Goal: Information Seeking & Learning: Learn about a topic

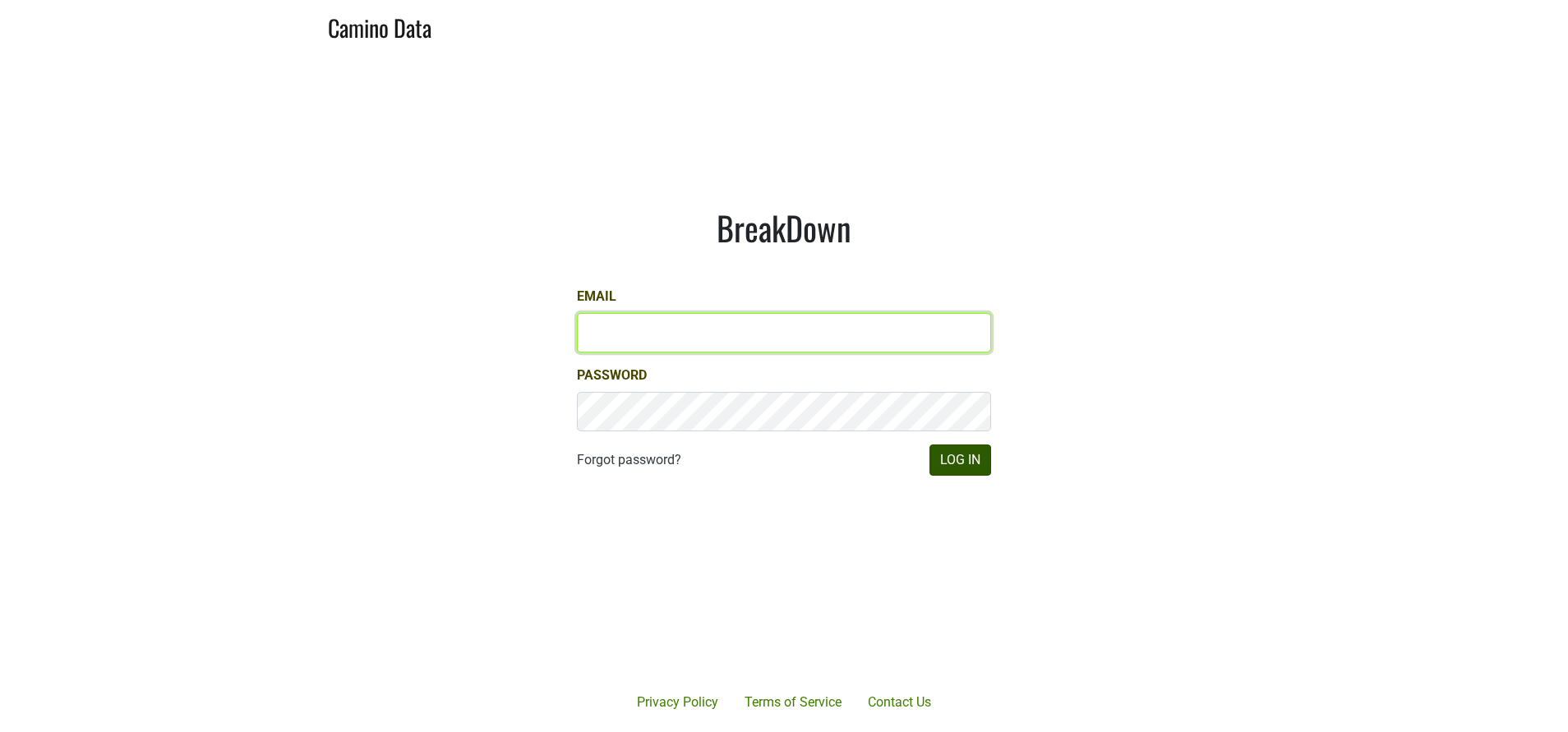
type input "susan@dumol.com"
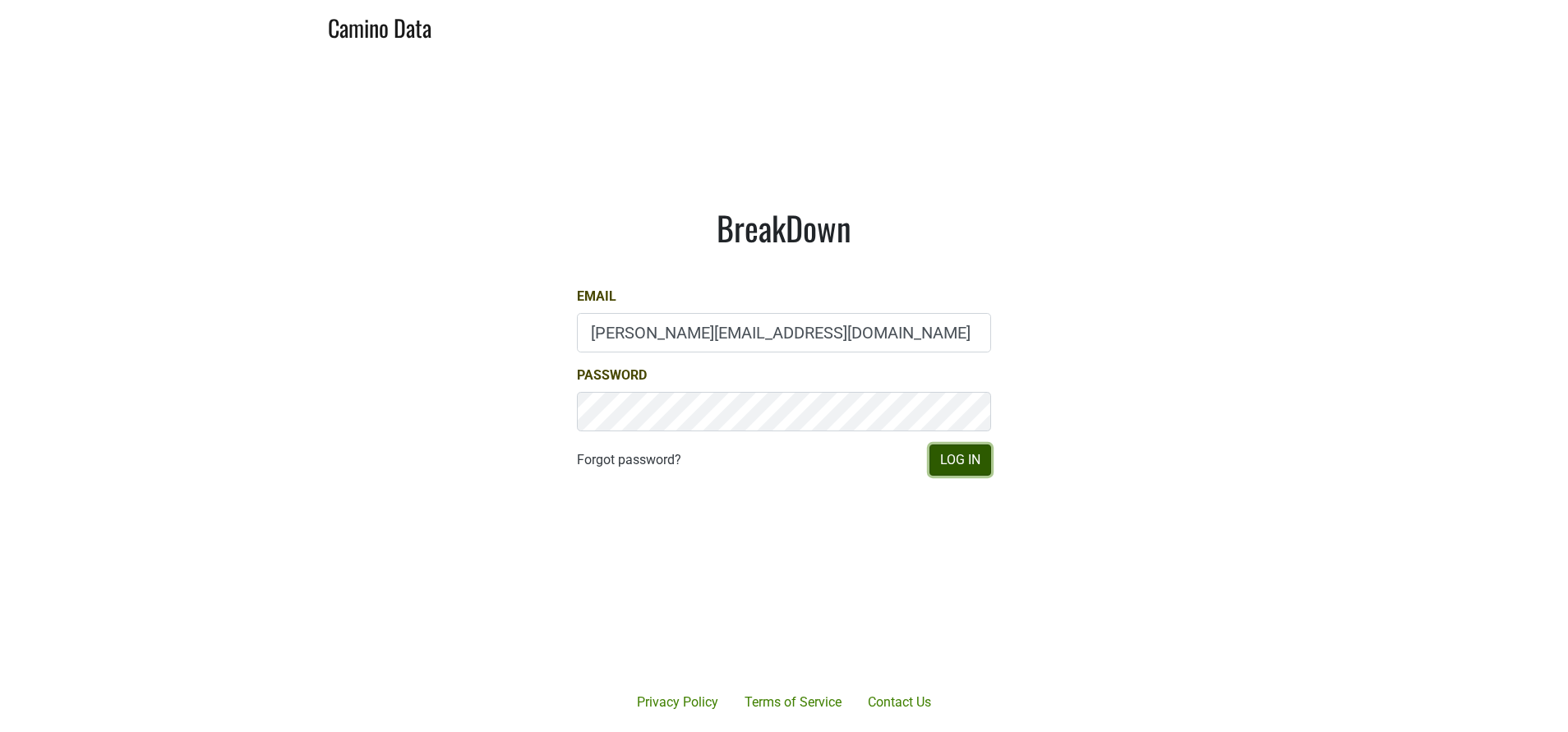
click at [969, 457] on button "Log In" at bounding box center [960, 460] width 62 height 31
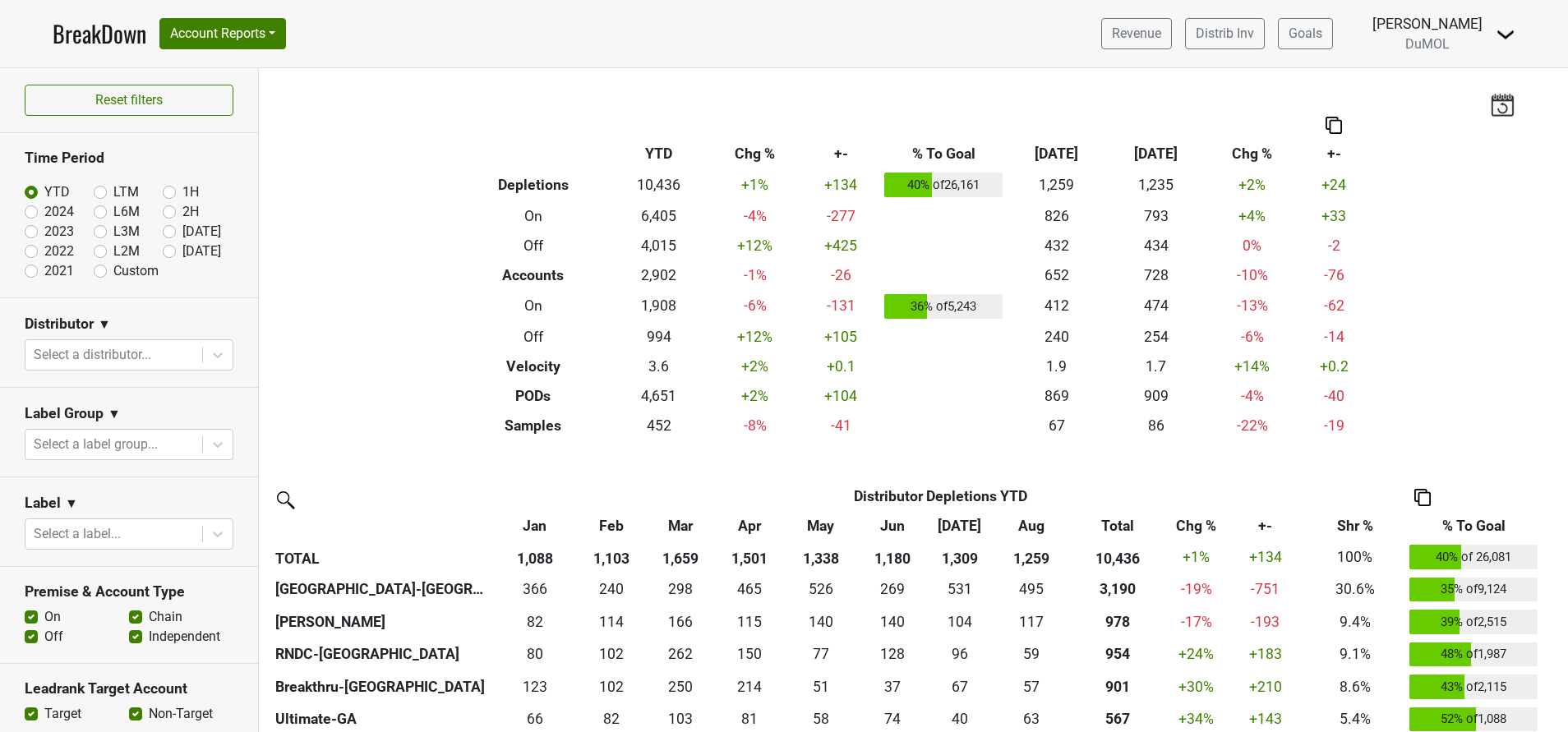
click at [183, 252] on label "[DATE]" at bounding box center [202, 252] width 39 height 20
click at [163, 252] on input "Sep '25" at bounding box center [195, 250] width 65 height 16
radio input "true"
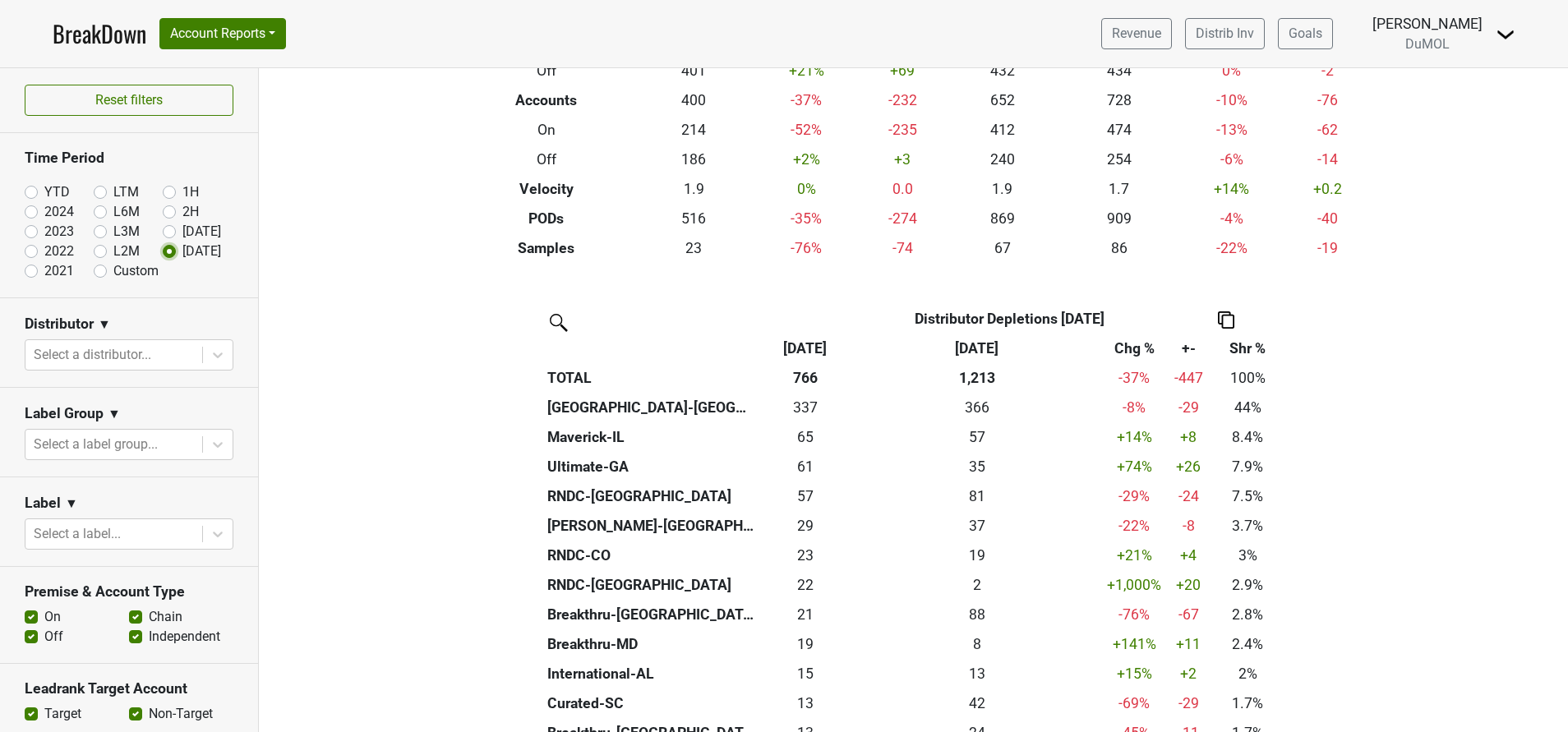
scroll to position [173, 0]
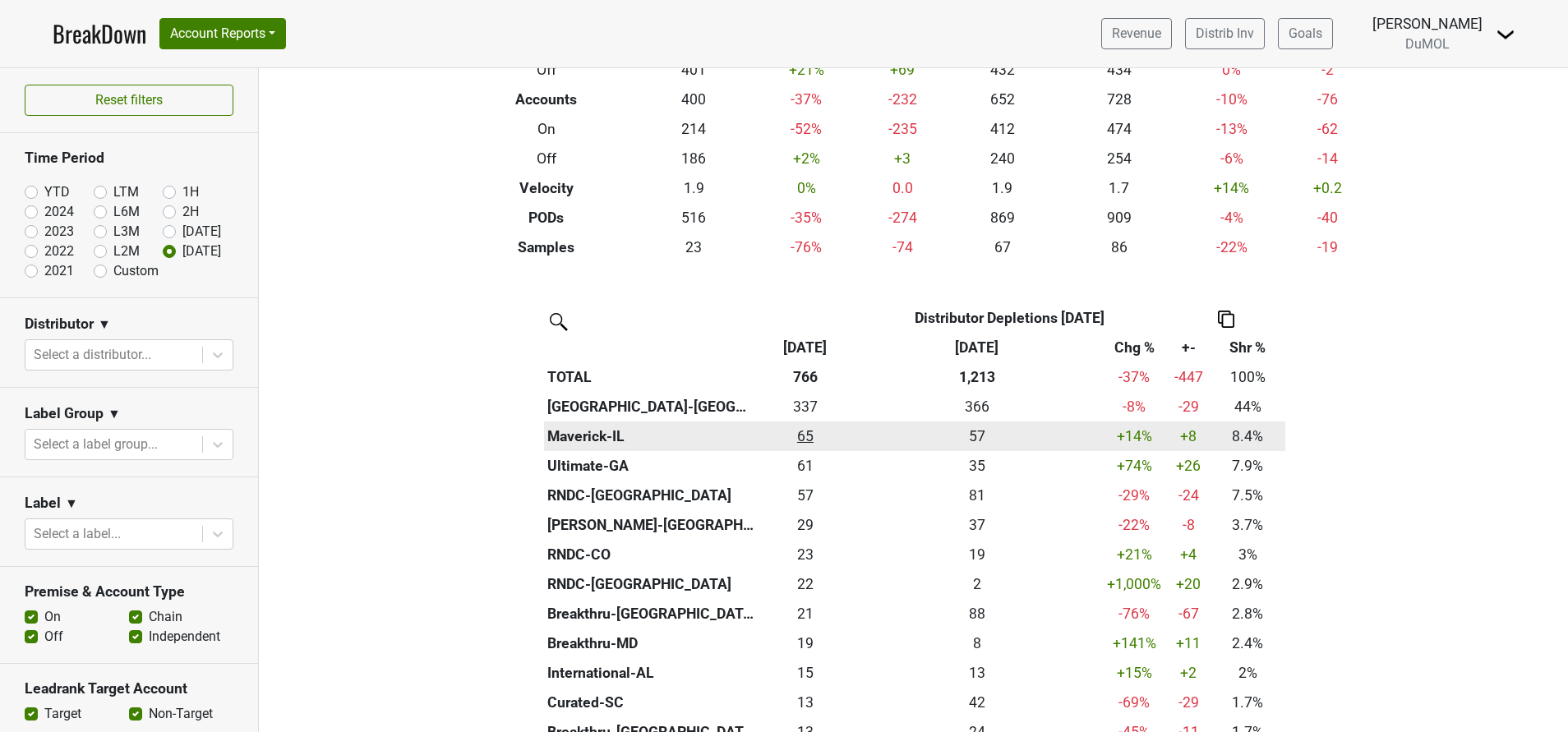
click at [798, 437] on div "64.667 65" at bounding box center [805, 436] width 86 height 22
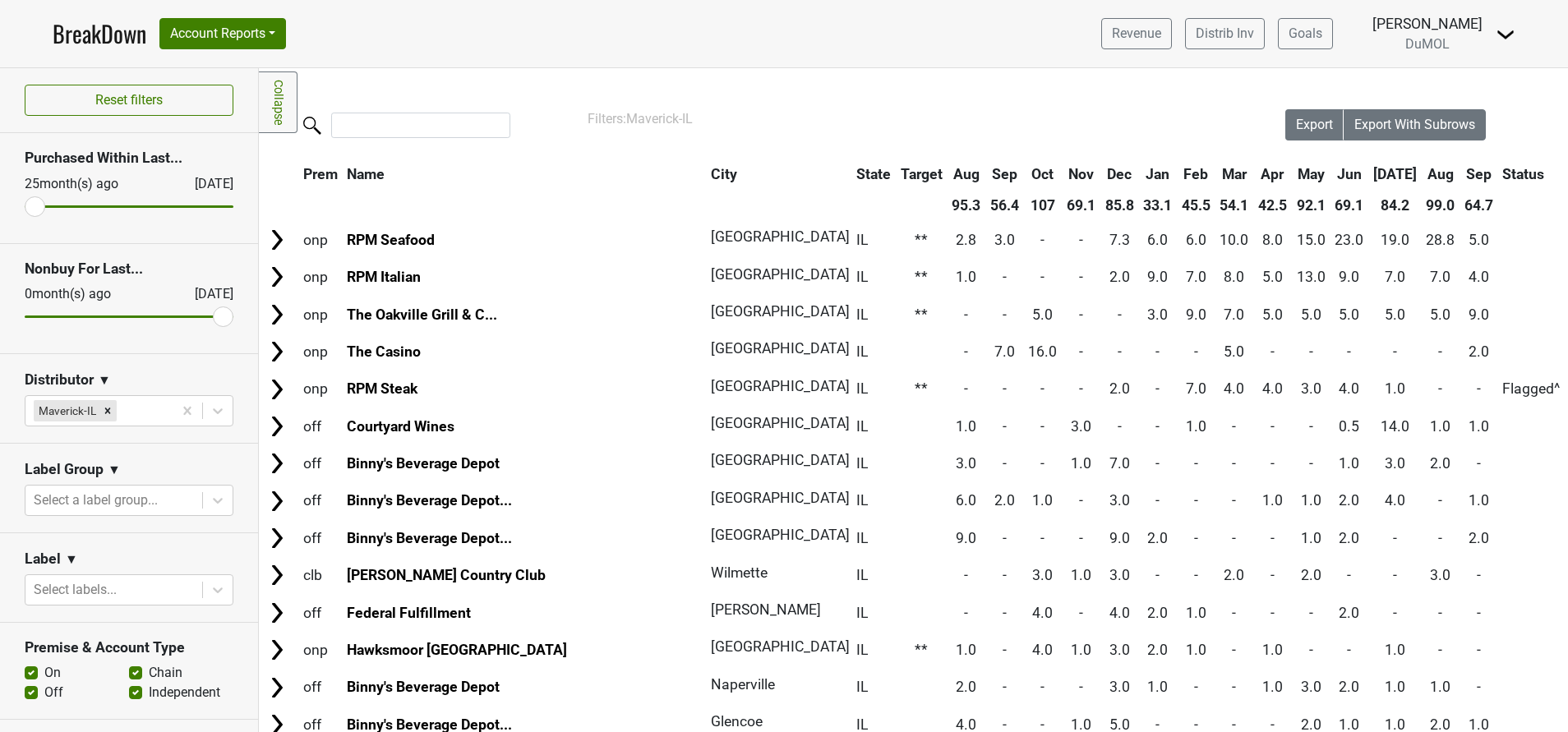
click at [1460, 169] on th "Sep" at bounding box center [1478, 173] width 37 height 30
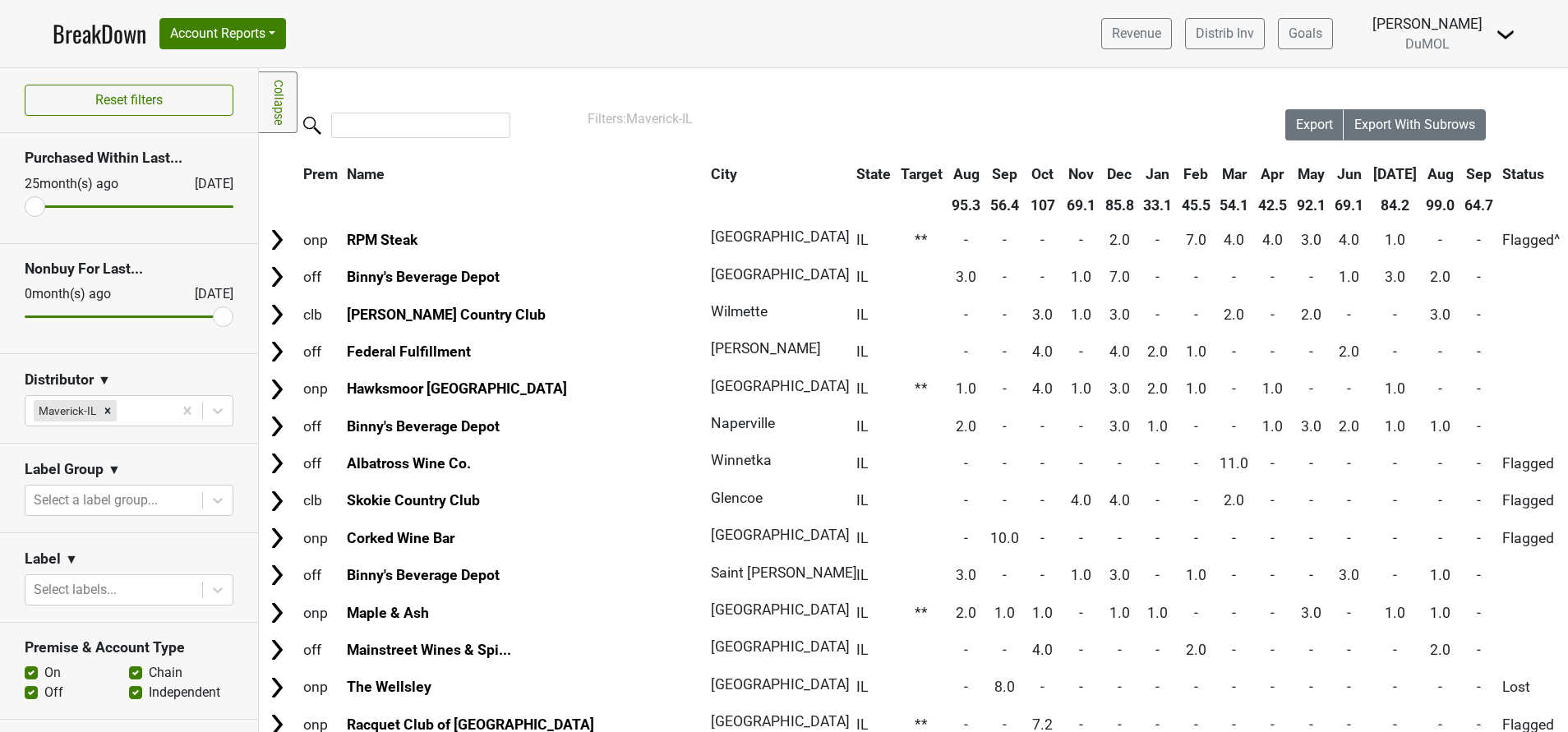
click at [1460, 169] on th "Sep" at bounding box center [1478, 173] width 37 height 30
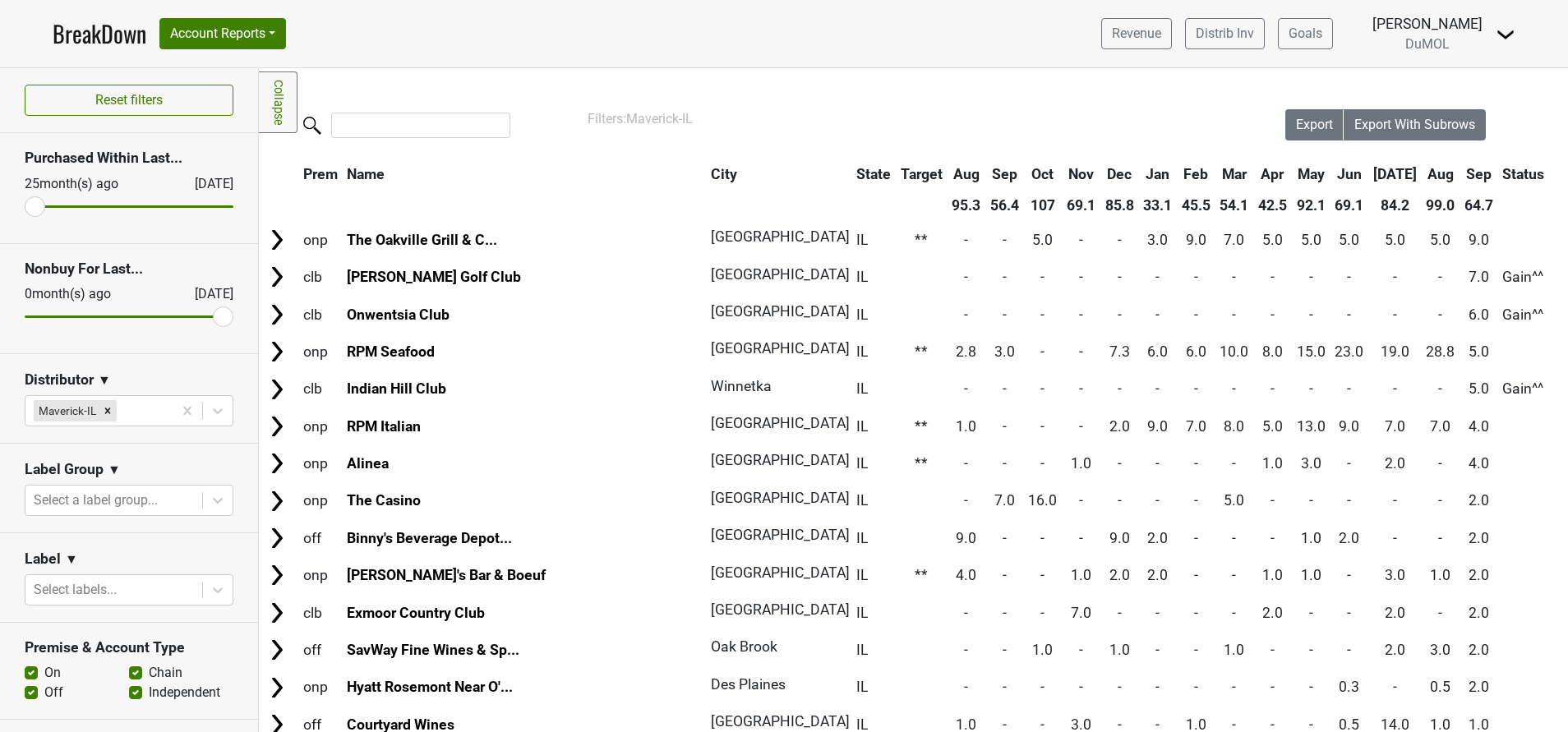
click at [1499, 41] on img at bounding box center [1505, 35] width 20 height 20
click at [1503, 28] on img at bounding box center [1505, 35] width 20 height 20
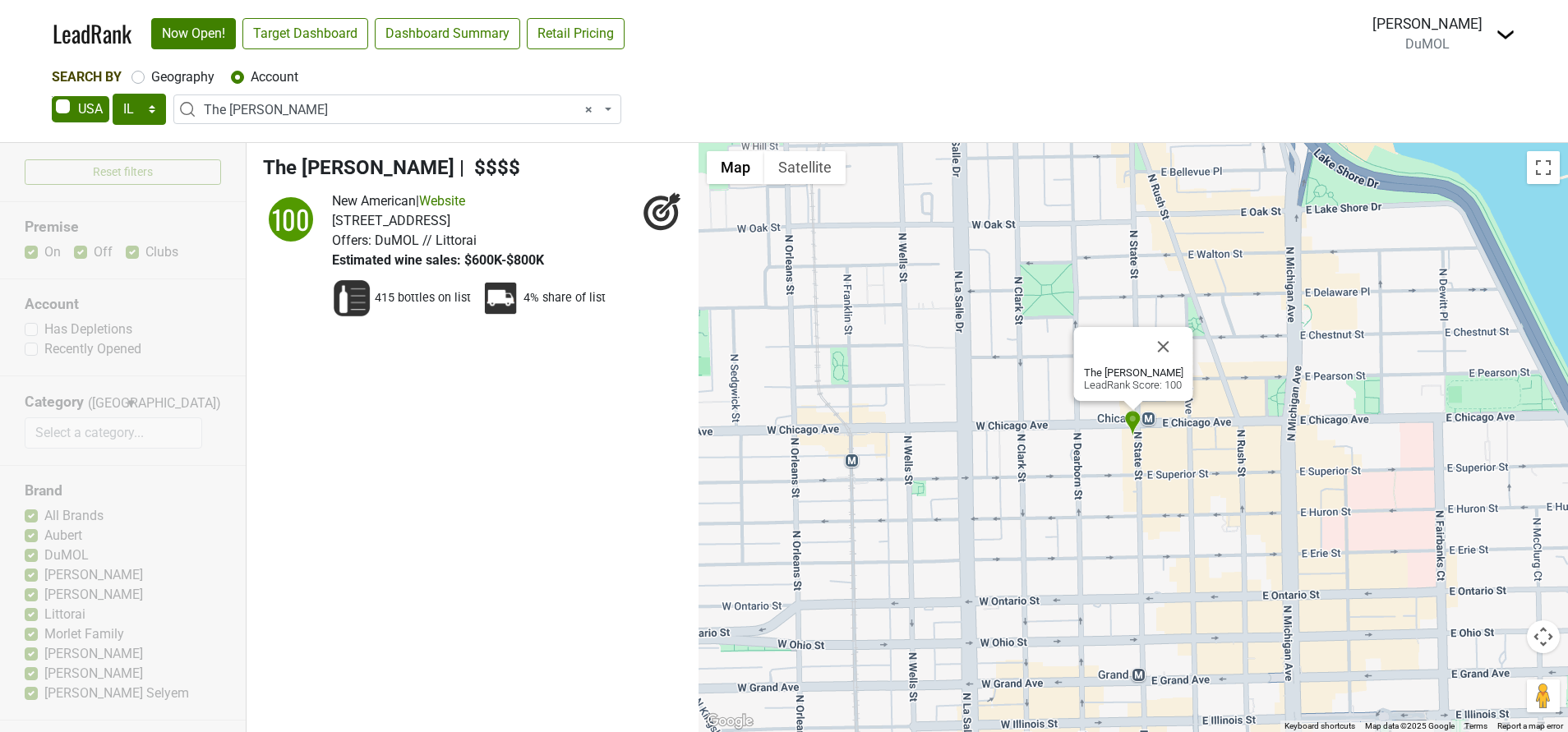
select select "IL"
select select "124464639"
select select
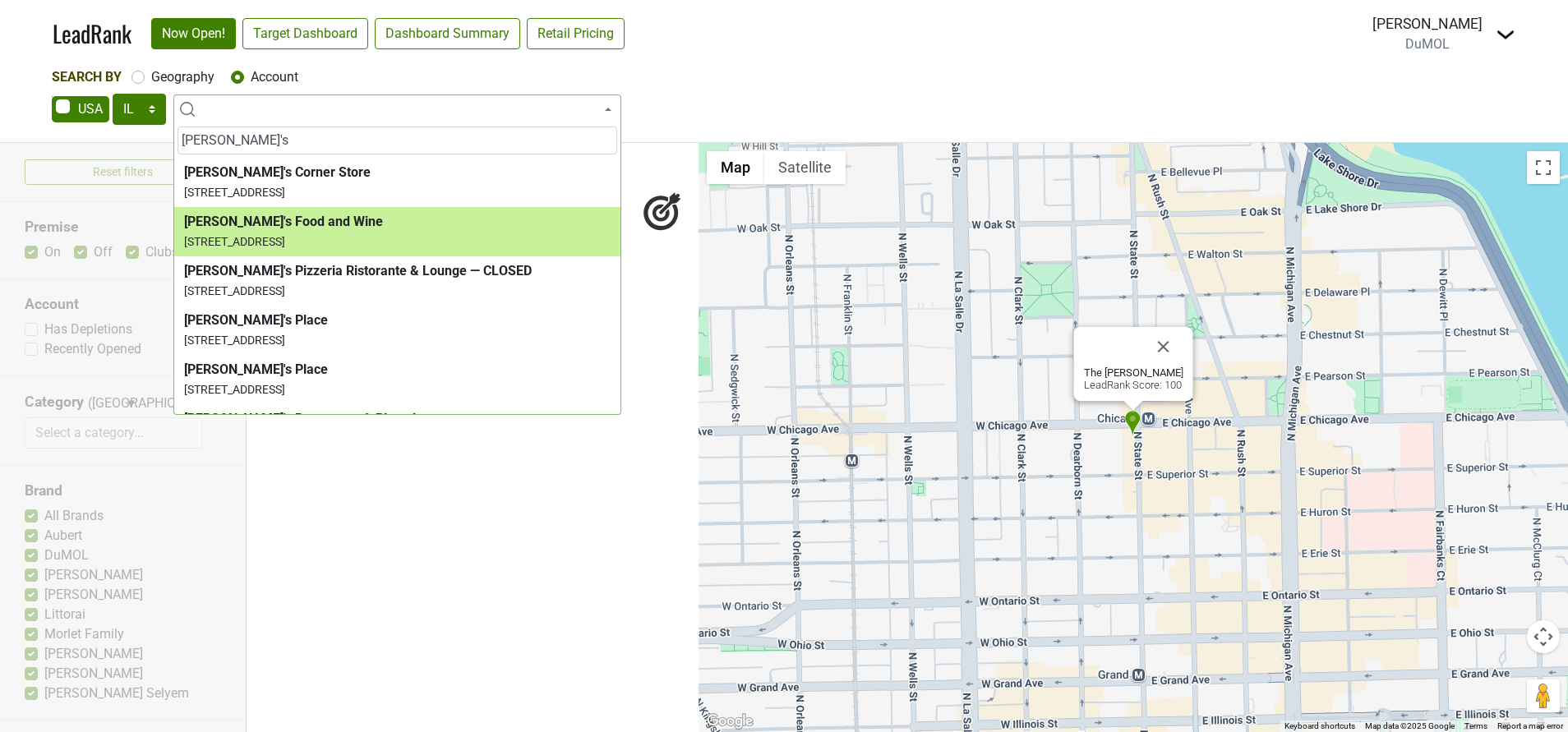
type input "john's"
select select "124395712"
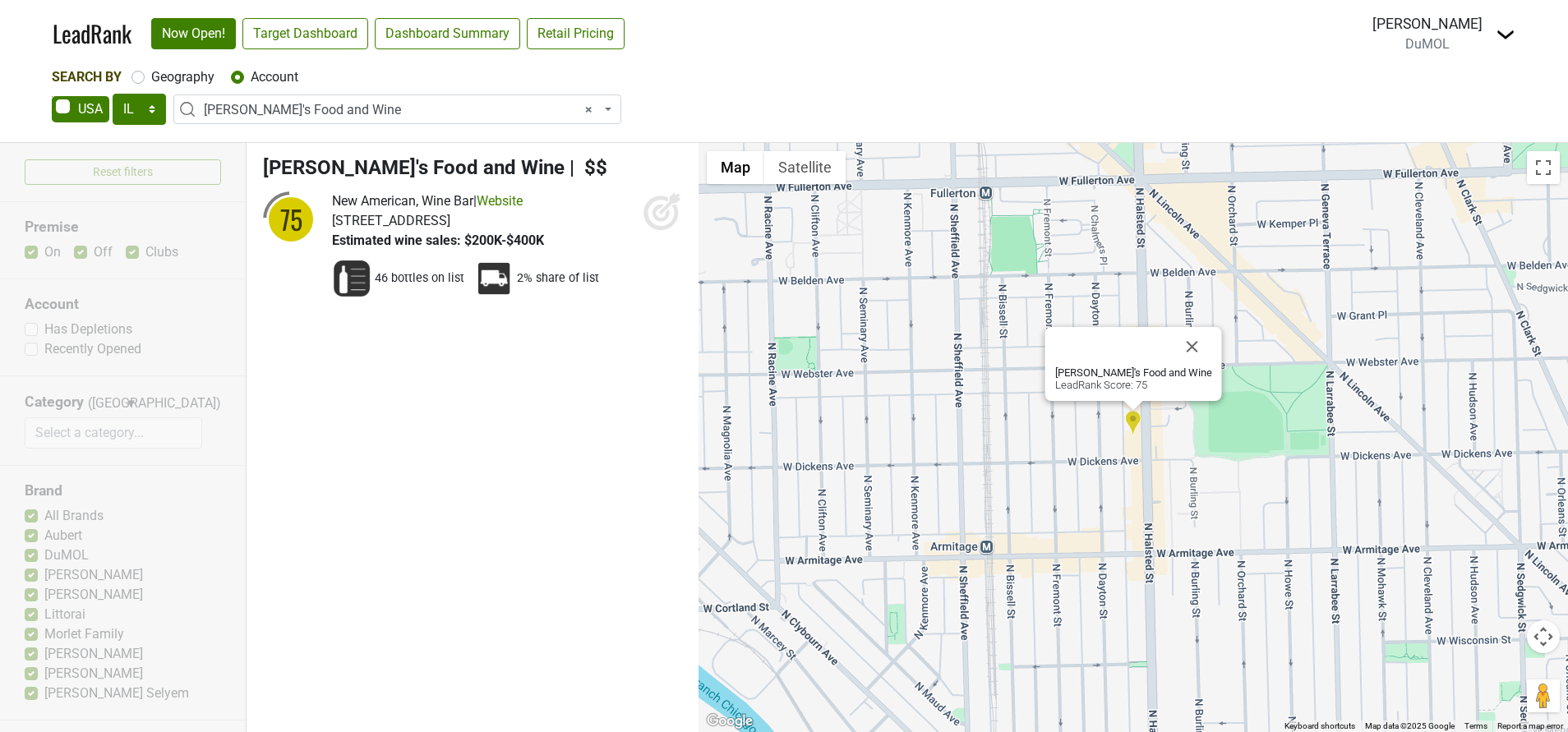
click at [661, 218] on icon at bounding box center [661, 211] width 39 height 39
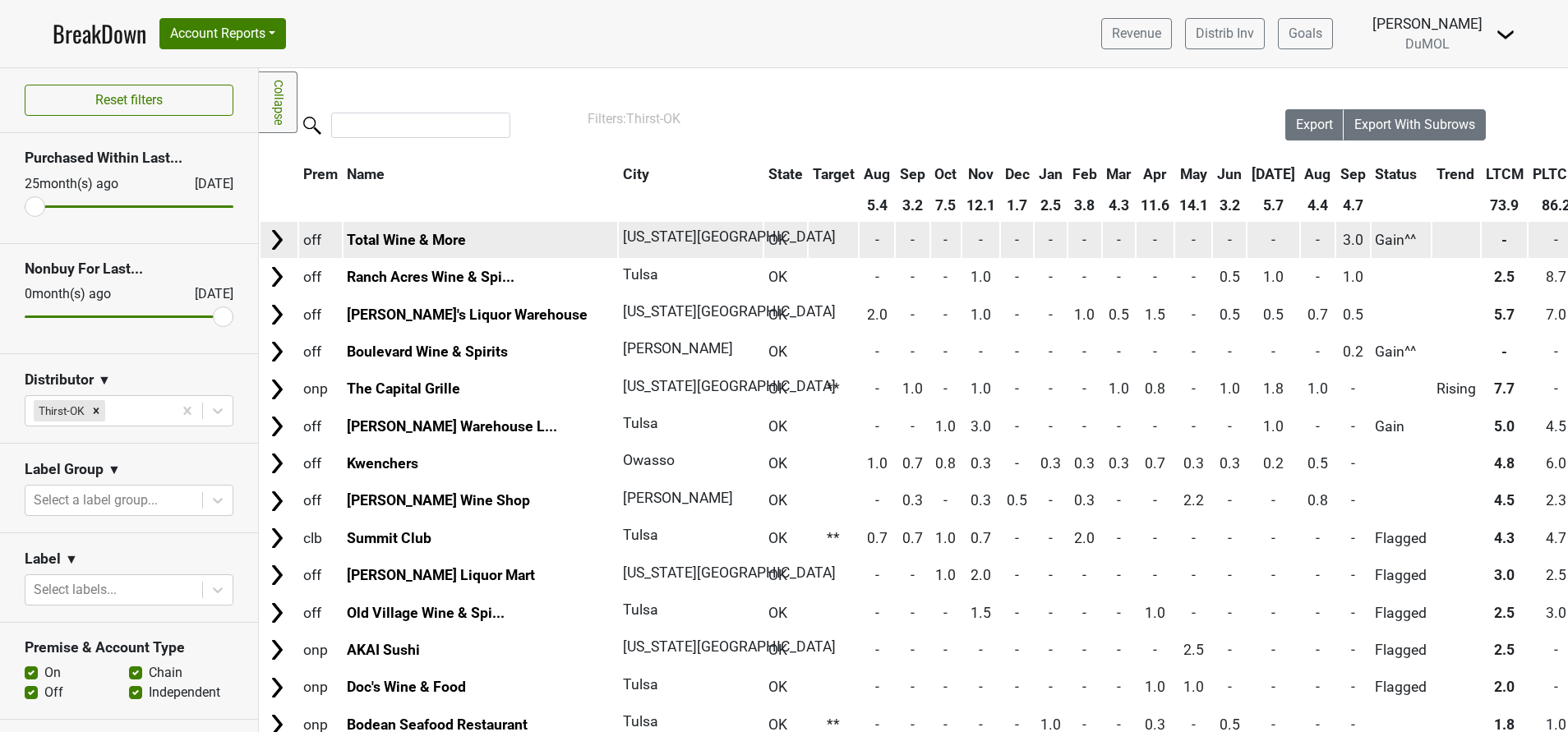
click at [280, 242] on img at bounding box center [276, 240] width 25 height 25
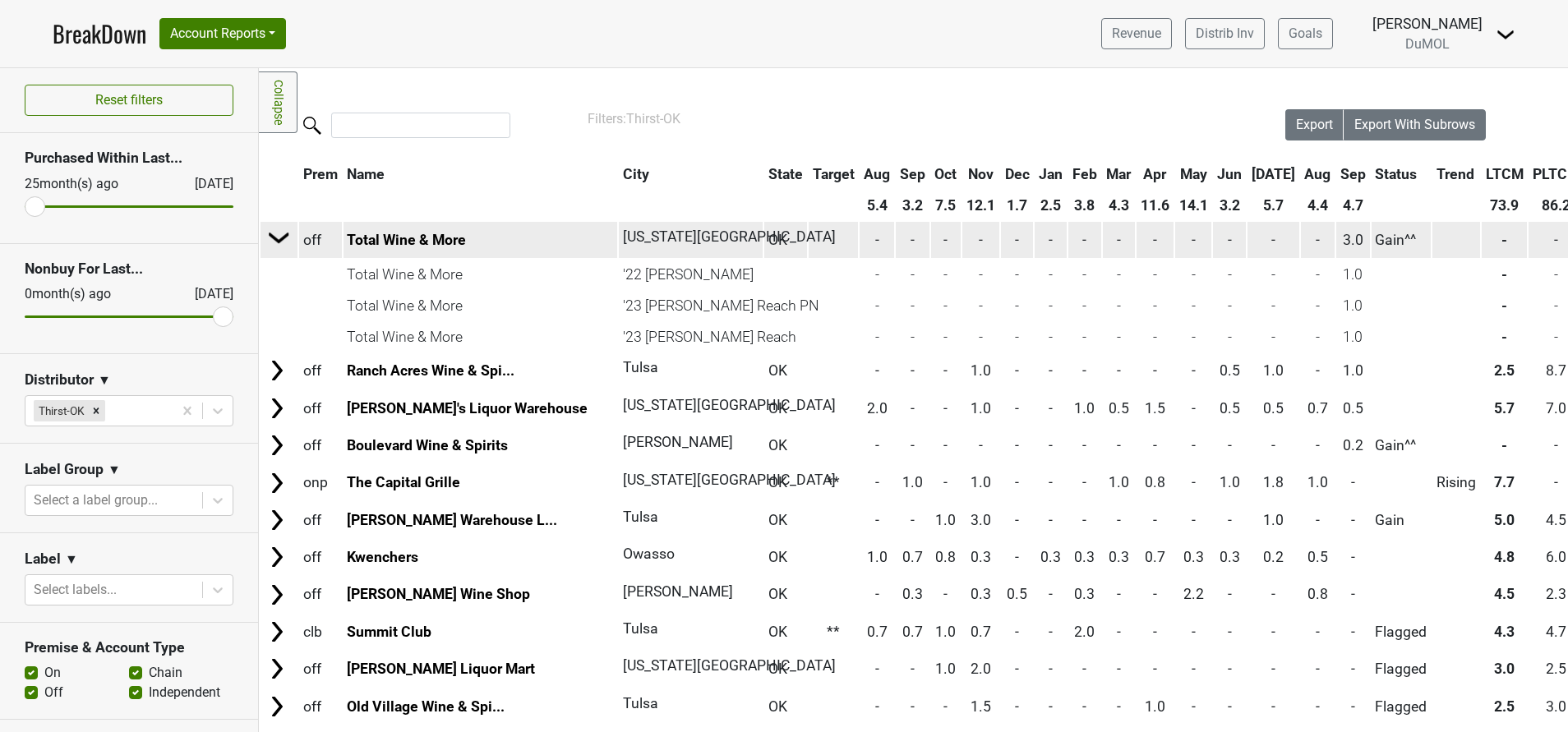
click at [280, 242] on img at bounding box center [279, 237] width 25 height 25
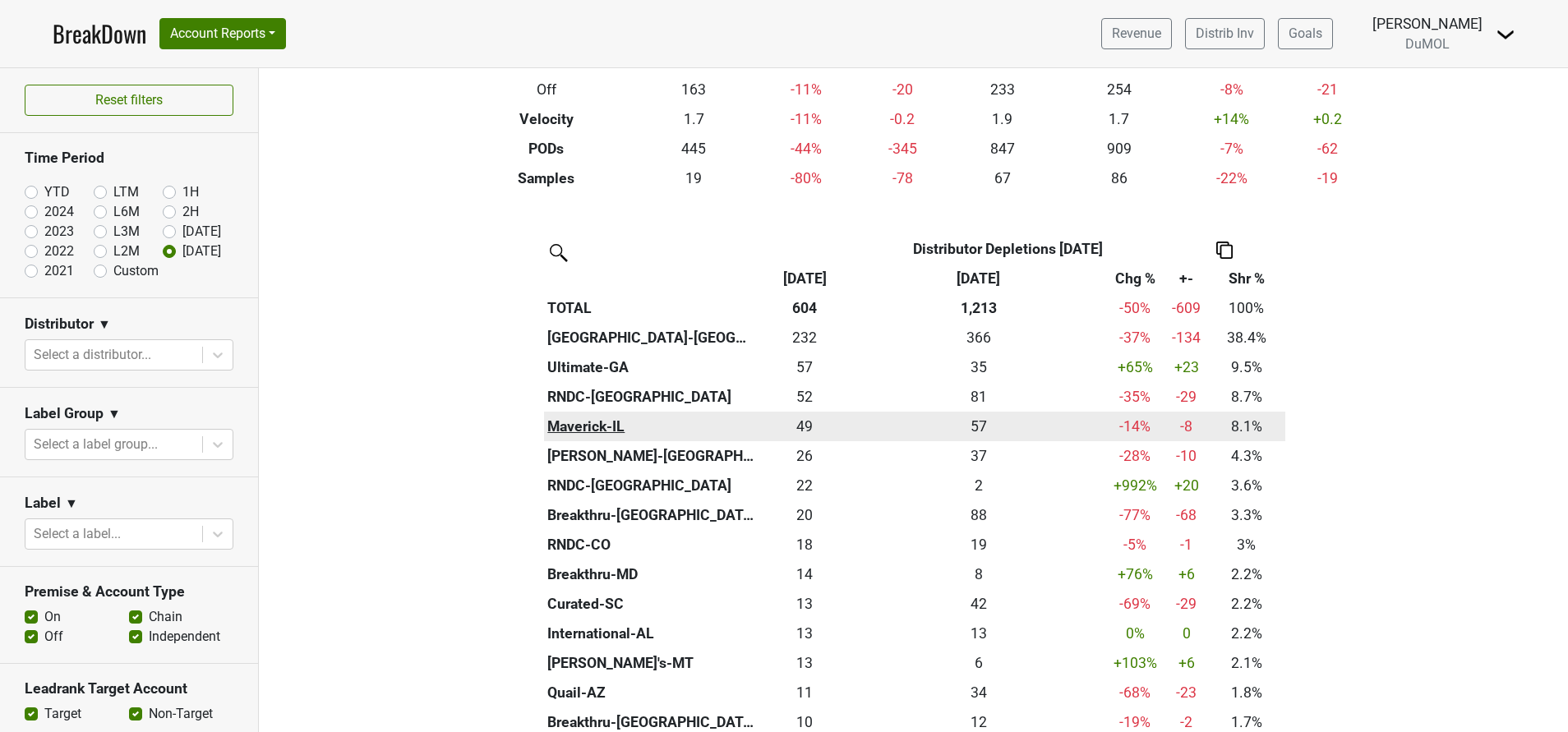
scroll to position [297, 0]
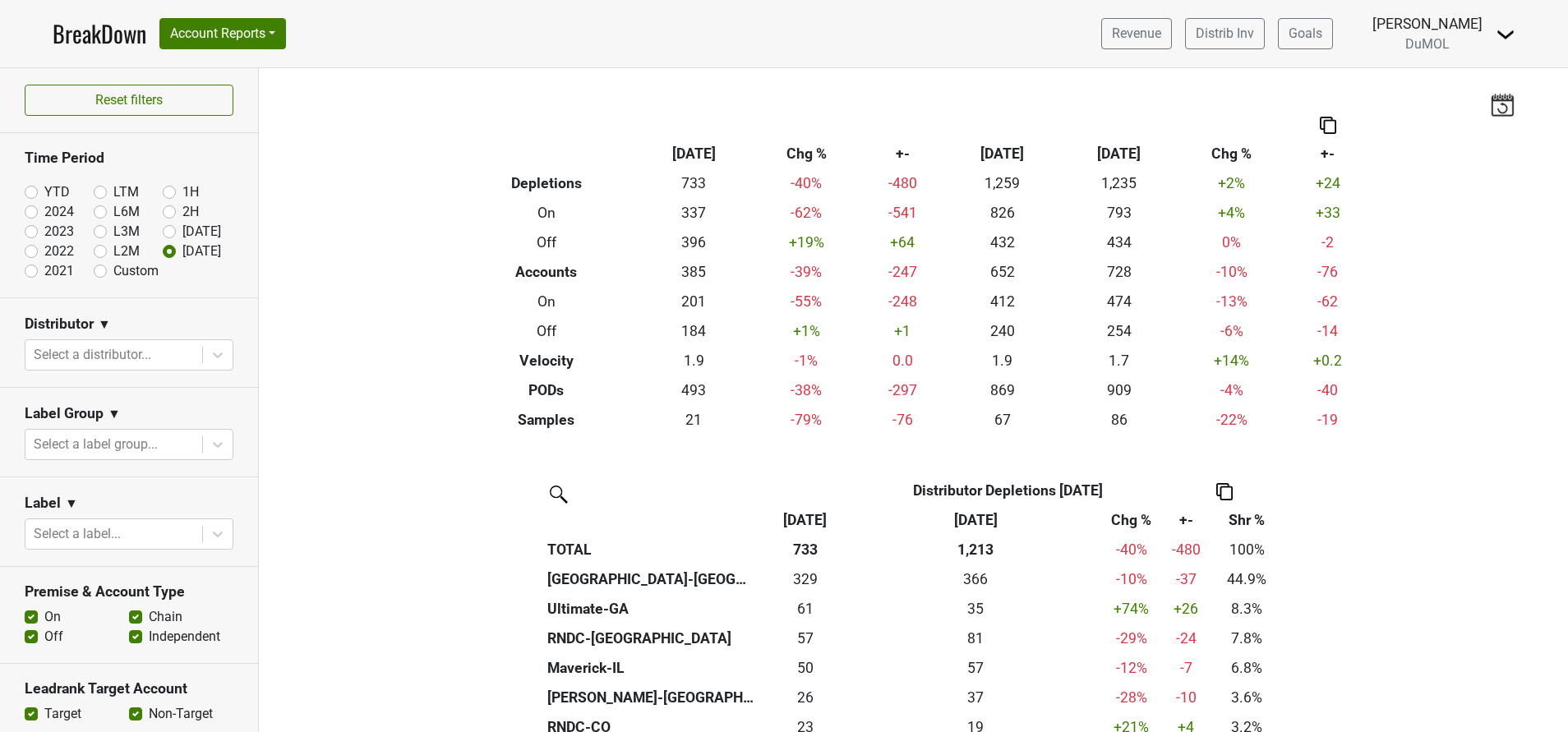
scroll to position [280, 0]
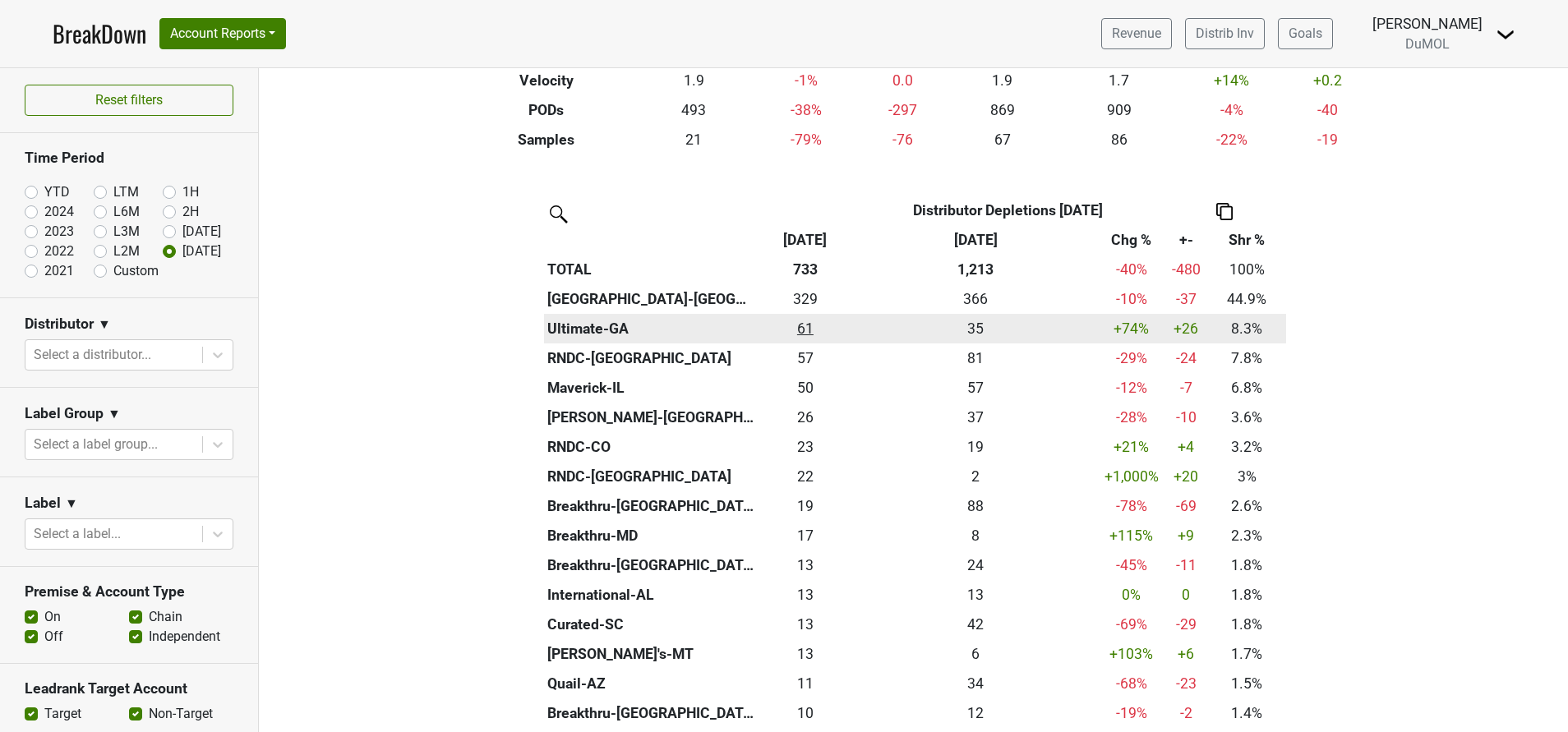
click at [799, 326] on div "60.5 61" at bounding box center [805, 329] width 86 height 22
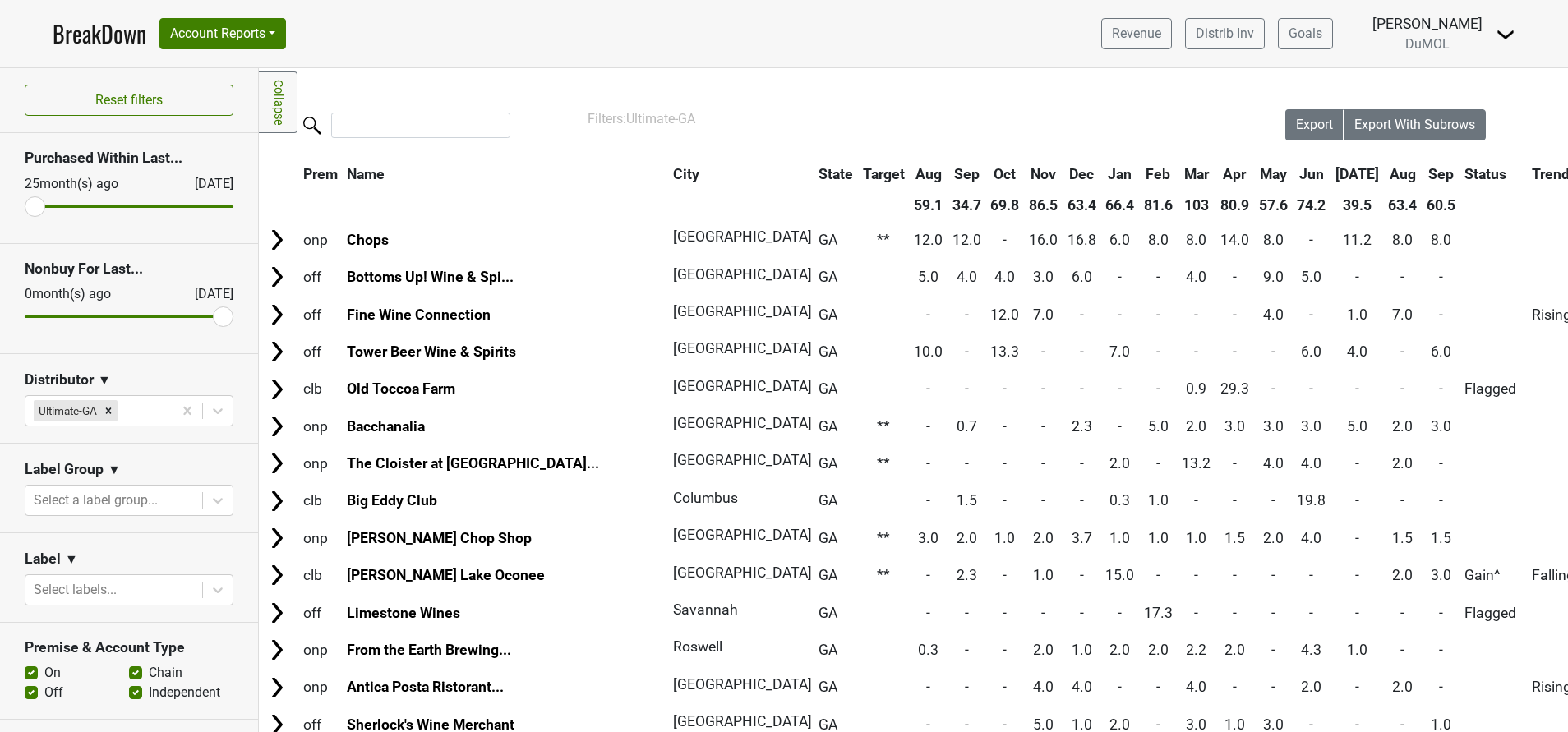
click at [1423, 171] on th "Sep" at bounding box center [1441, 173] width 37 height 30
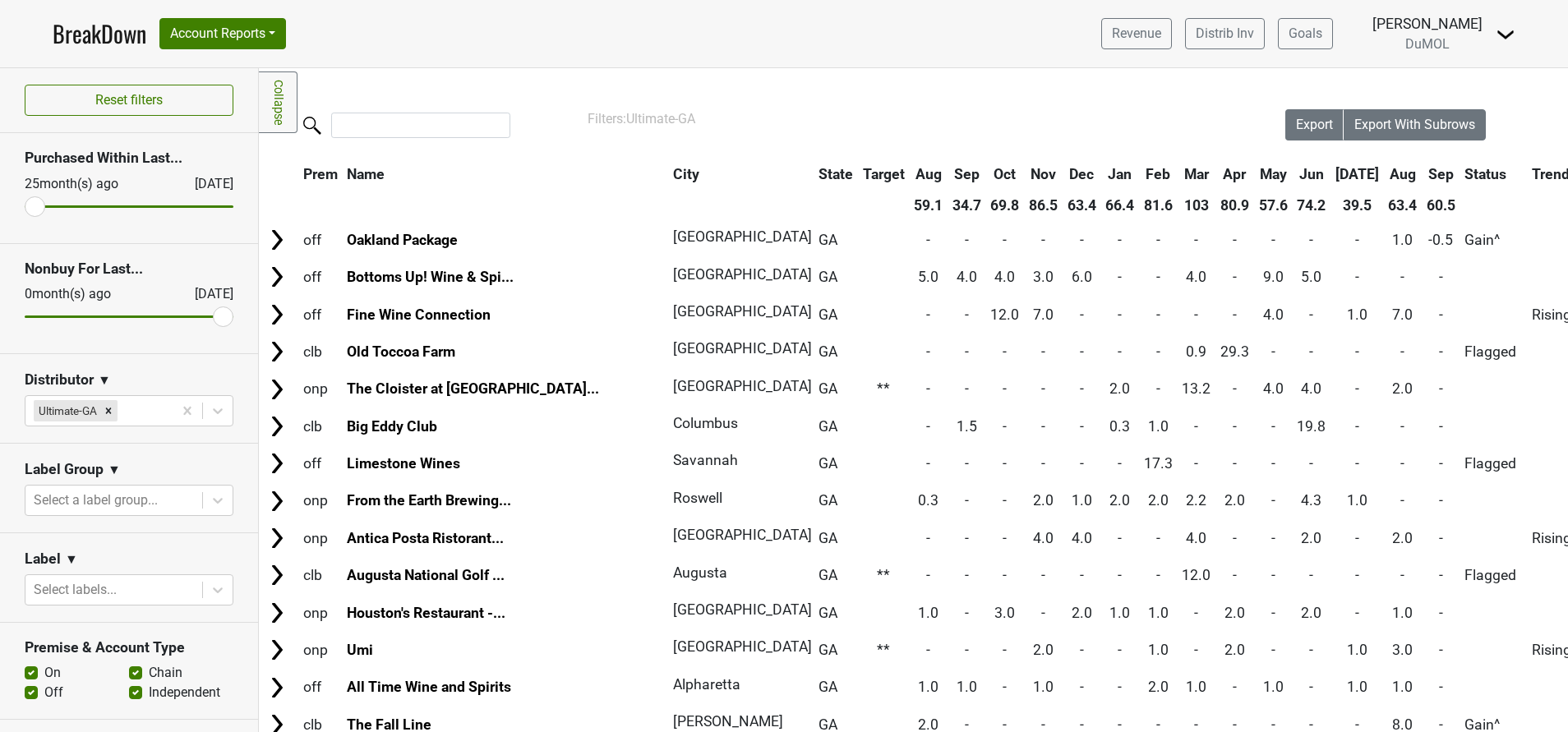
click at [1423, 171] on th "Sep" at bounding box center [1441, 173] width 37 height 30
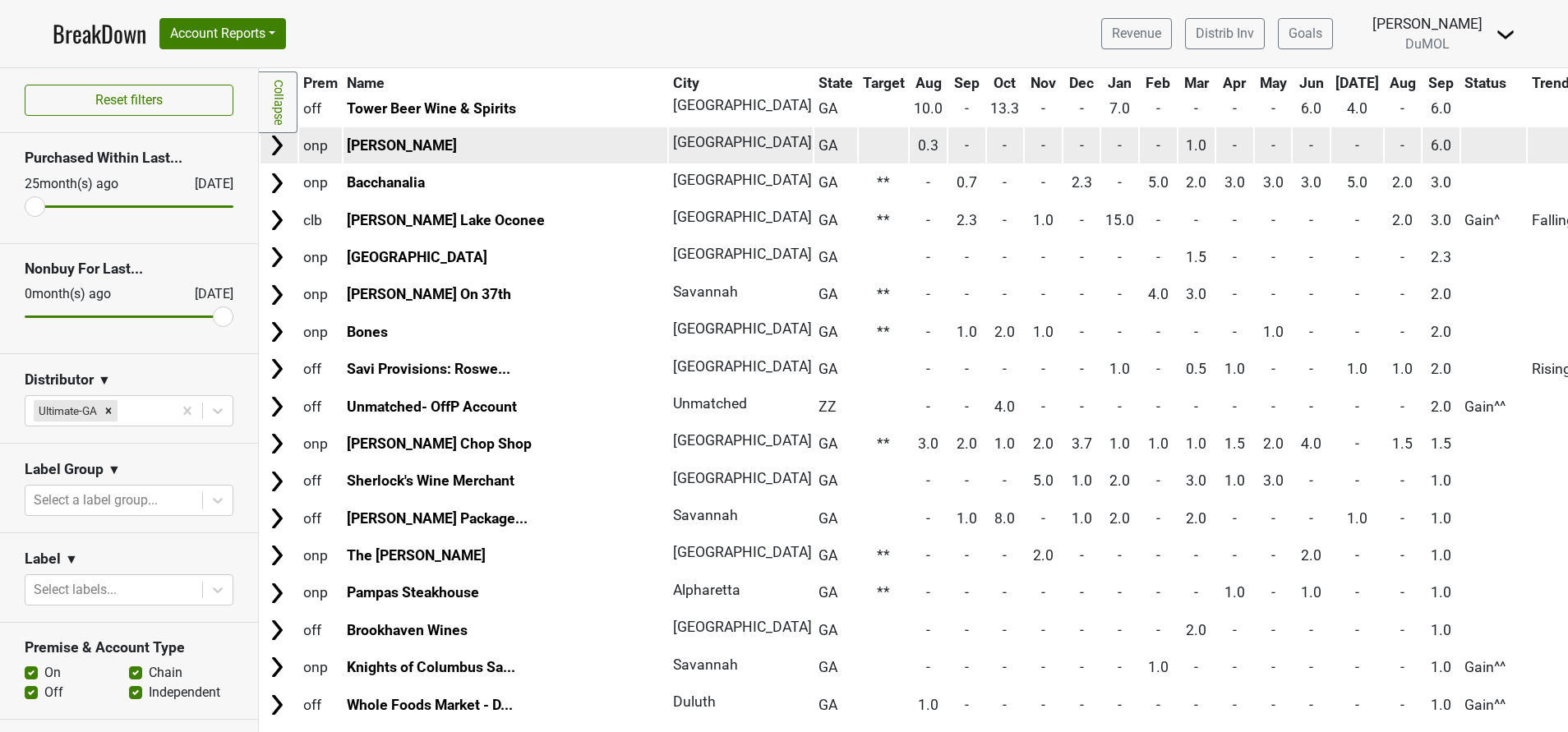
scroll to position [216, 0]
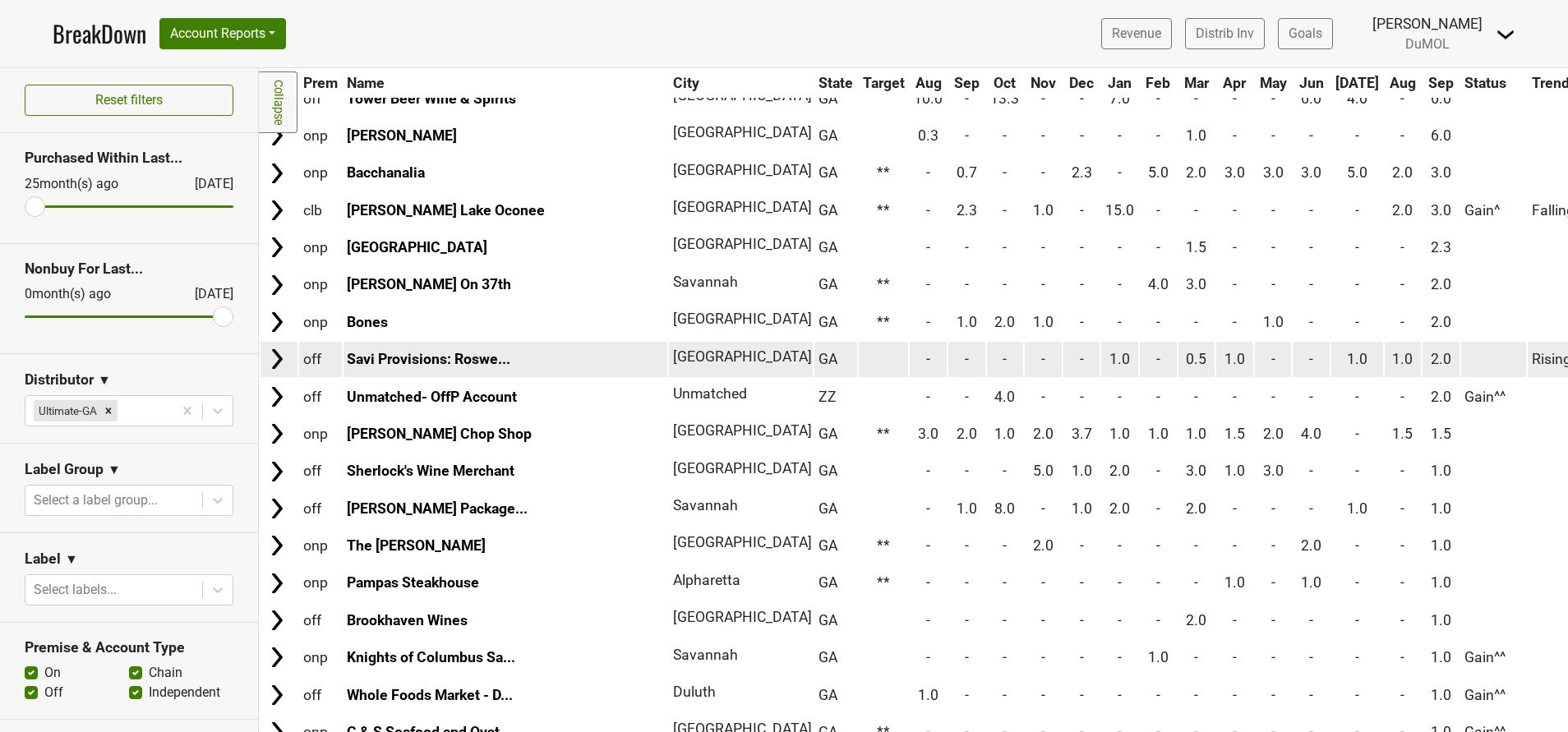
click at [279, 359] on img at bounding box center [276, 359] width 25 height 25
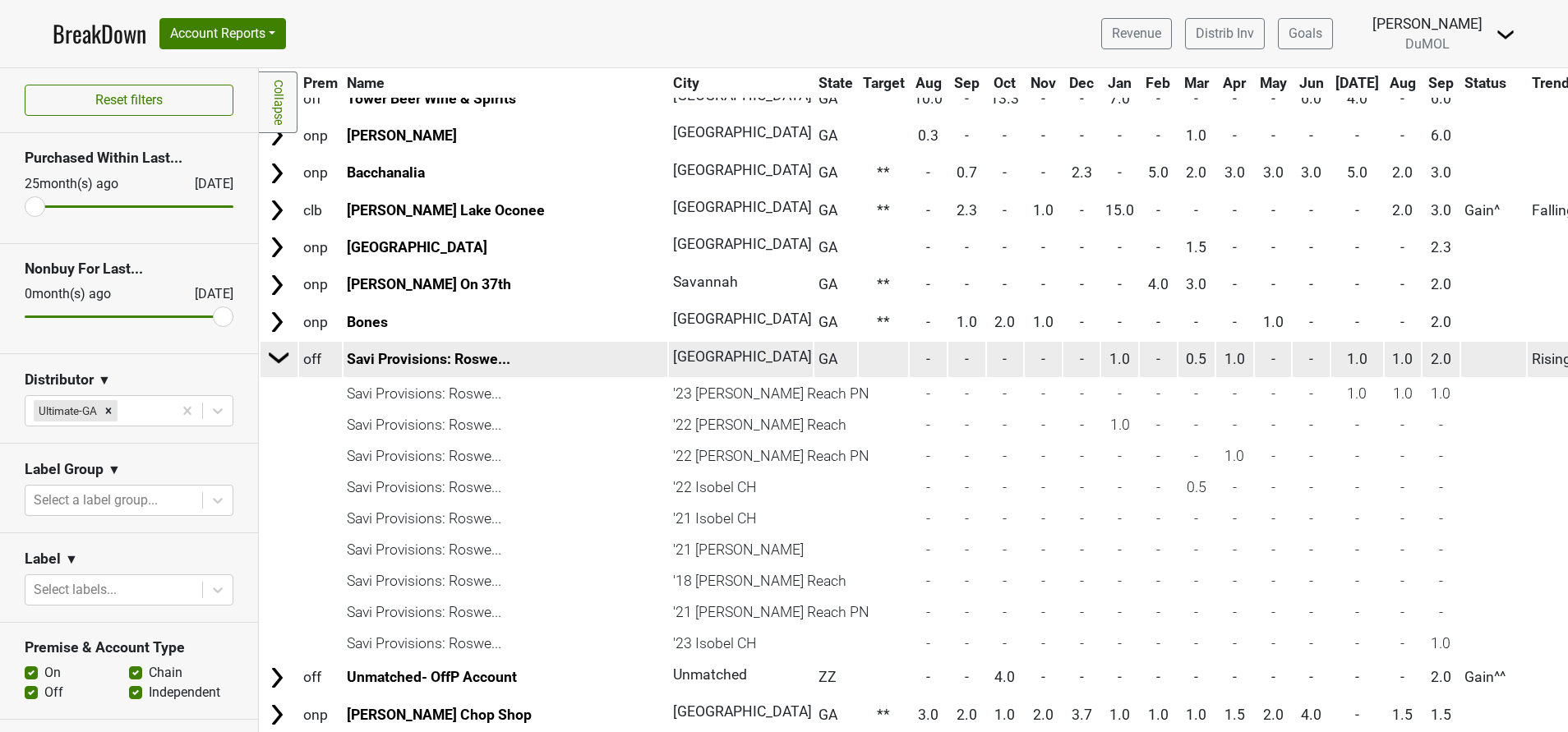
click at [279, 359] on img at bounding box center [279, 357] width 25 height 25
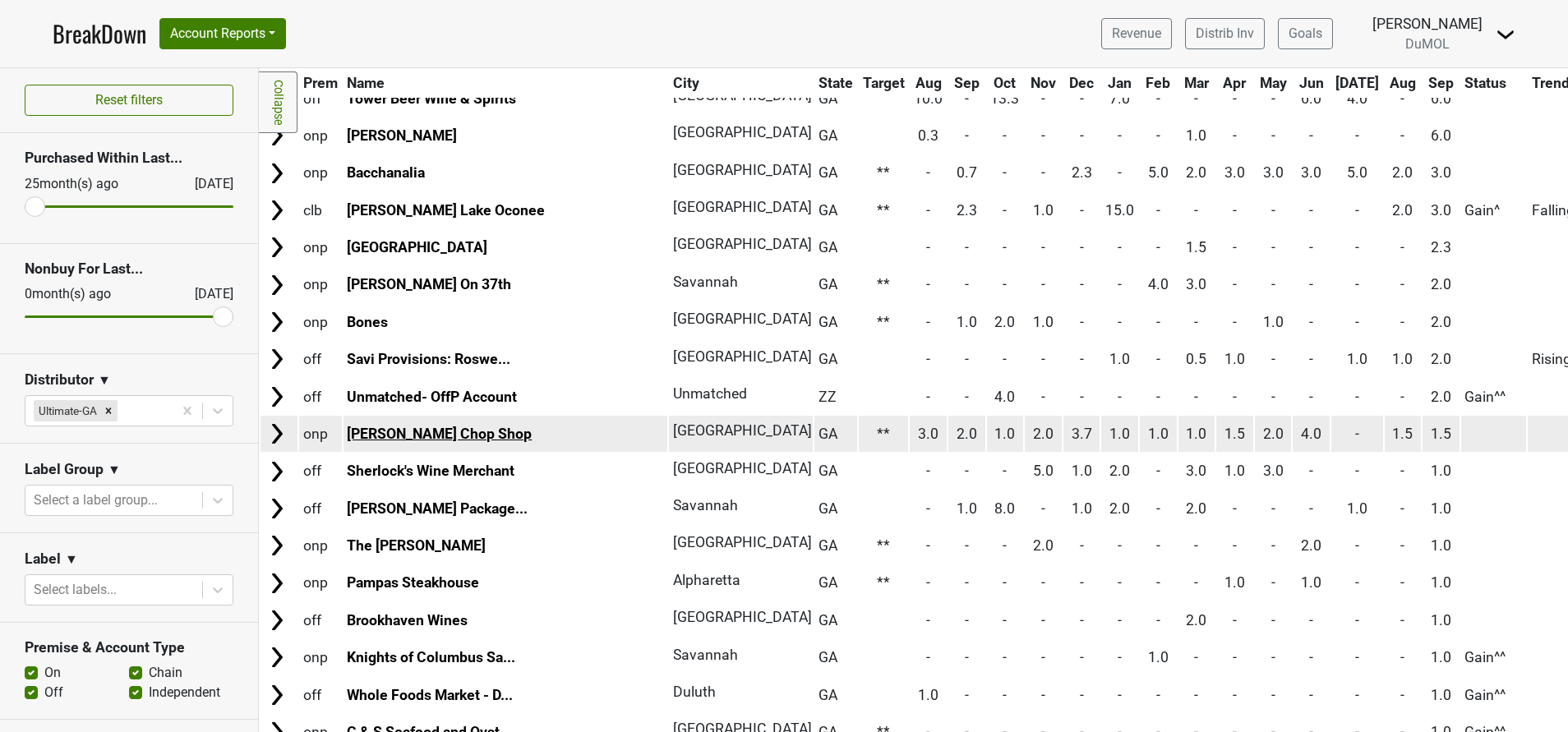
scroll to position [325, 0]
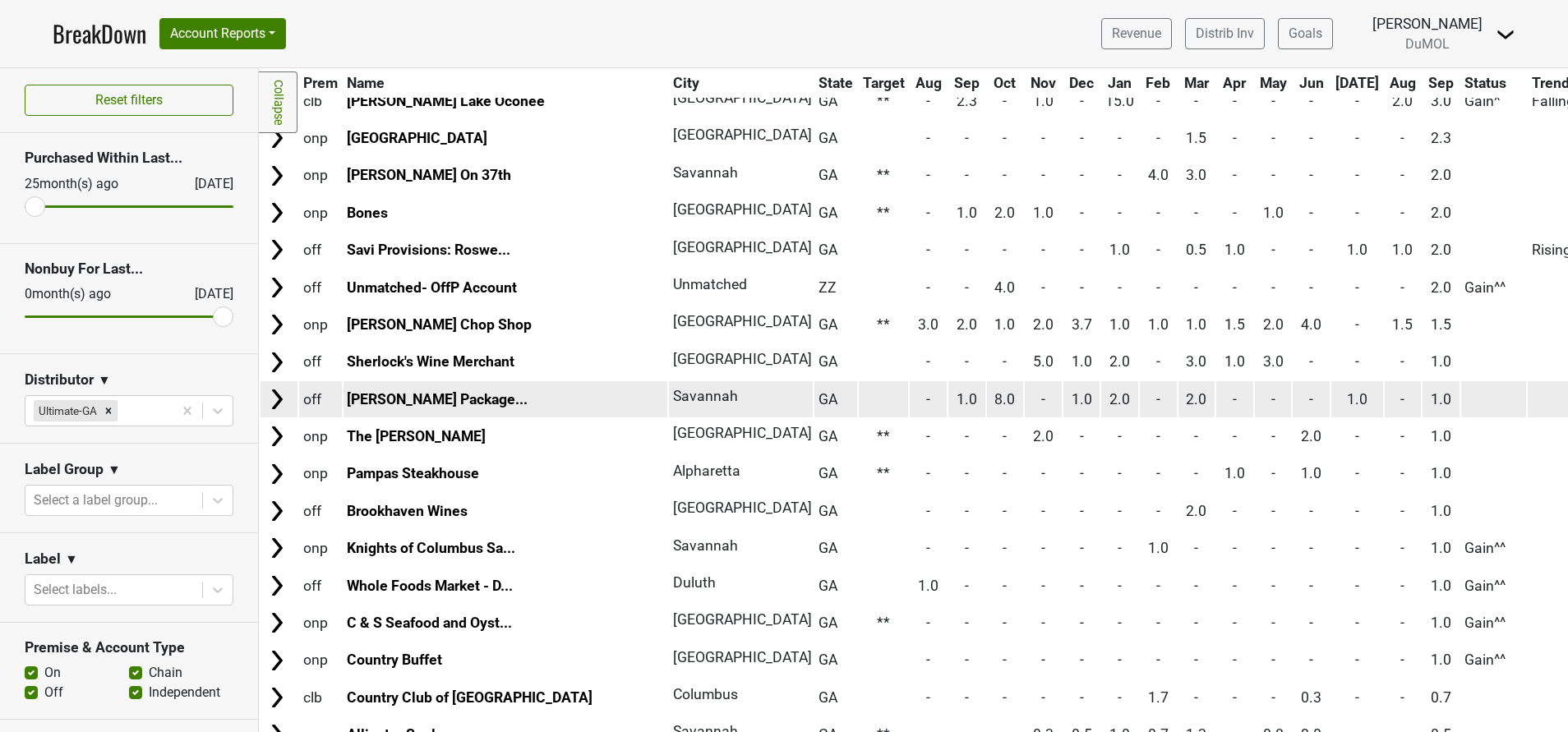
click at [278, 397] on img at bounding box center [276, 399] width 25 height 25
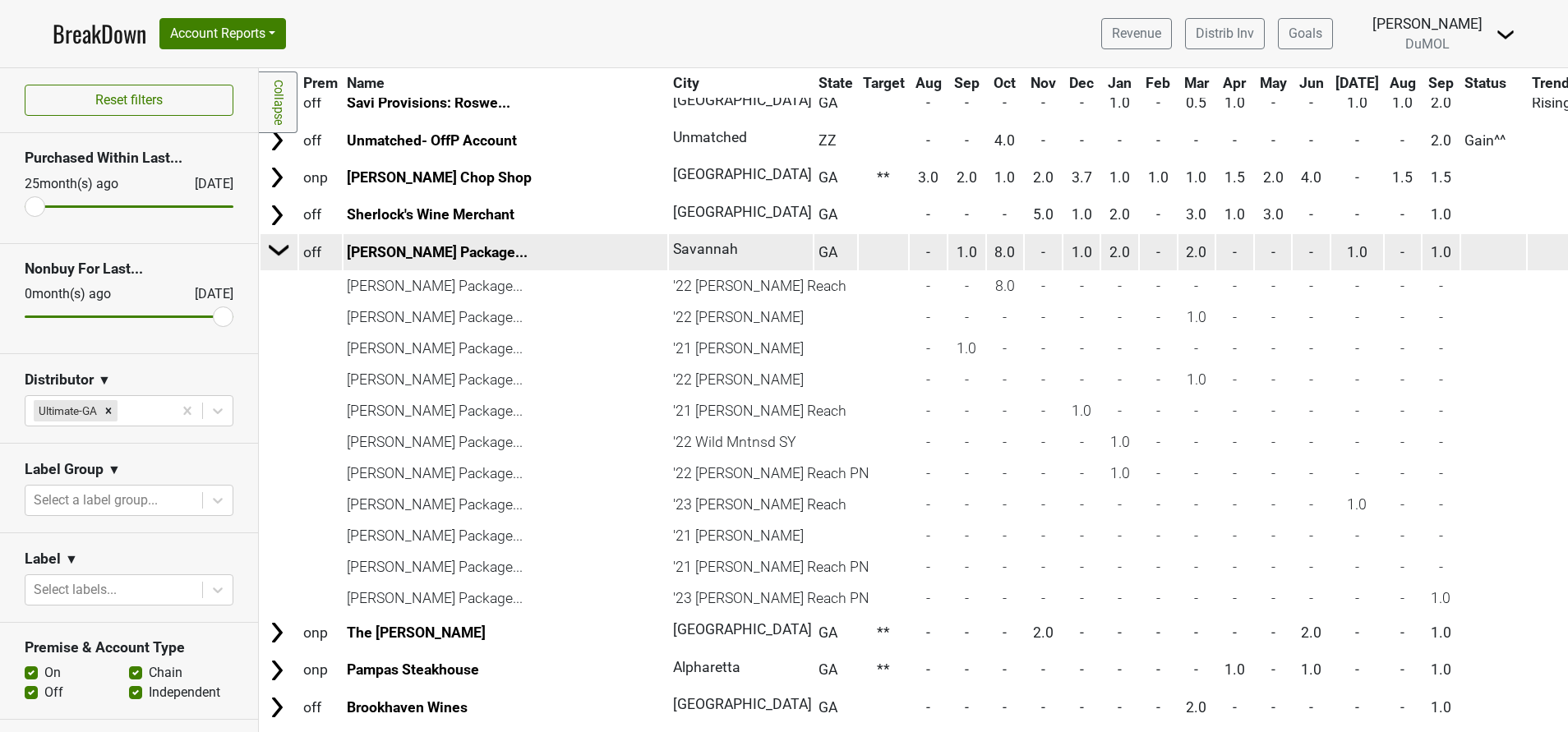
scroll to position [469, 0]
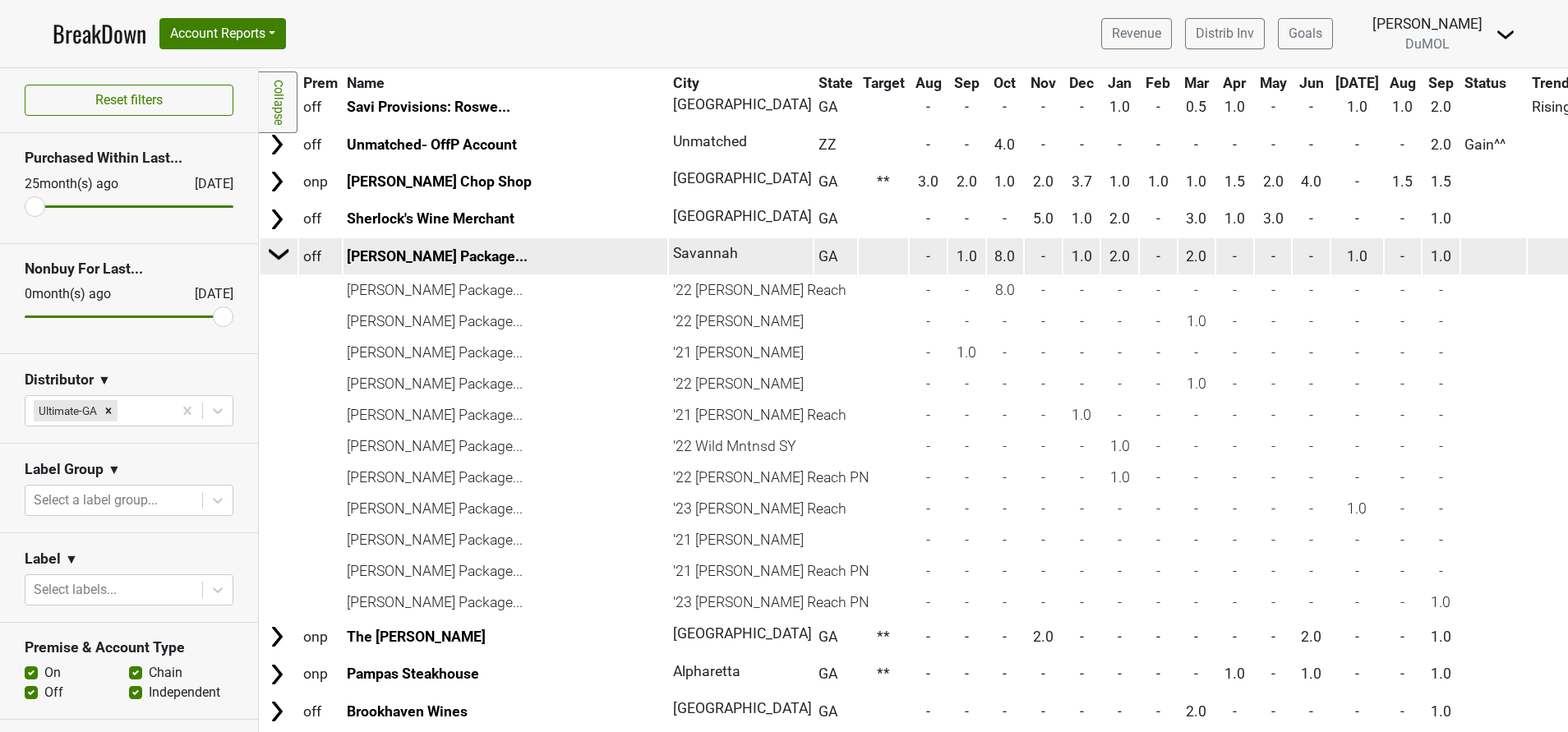
click at [282, 250] on img at bounding box center [279, 253] width 25 height 25
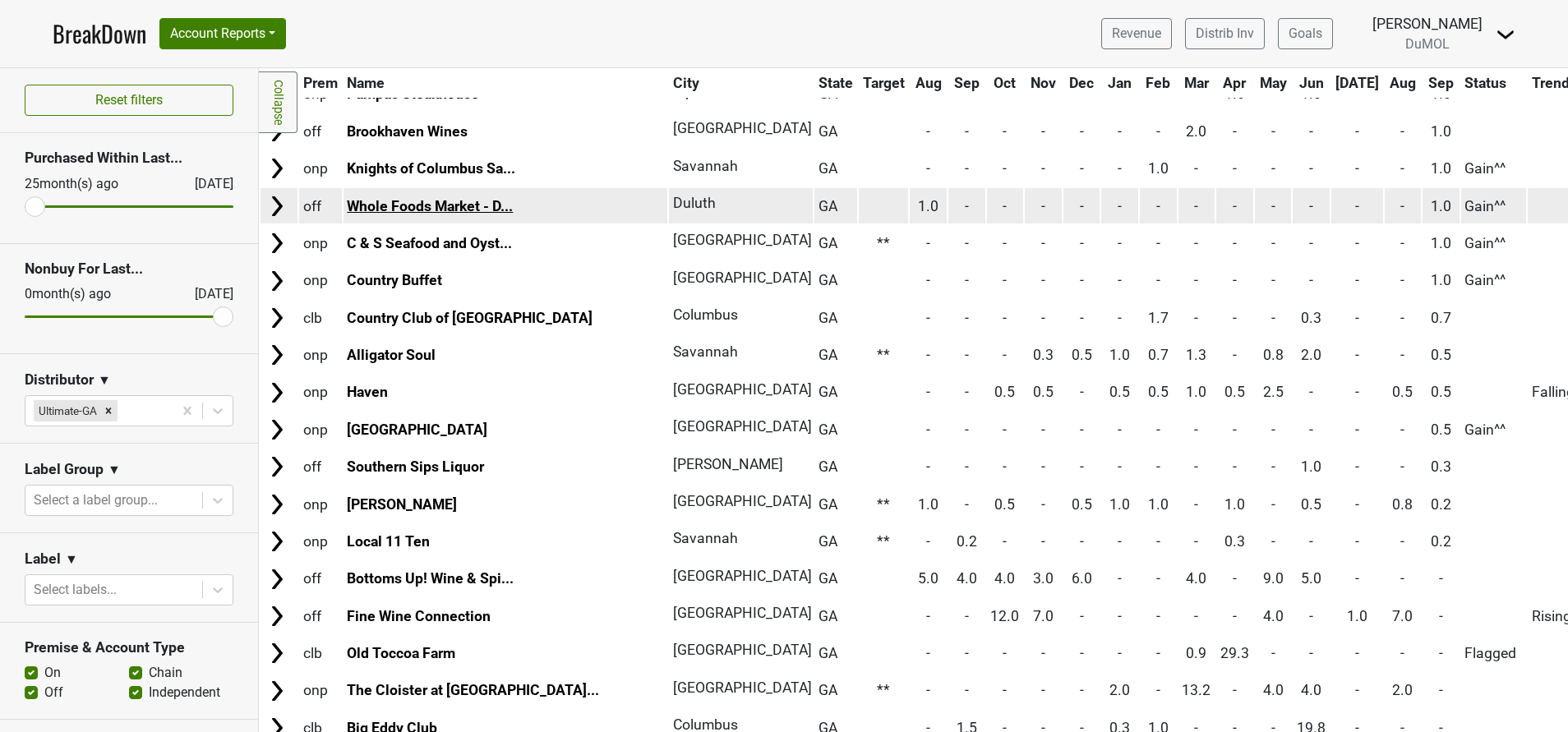
scroll to position [707, 0]
click at [455, 443] on td "[GEOGRAPHIC_DATA]" at bounding box center [505, 427] width 324 height 35
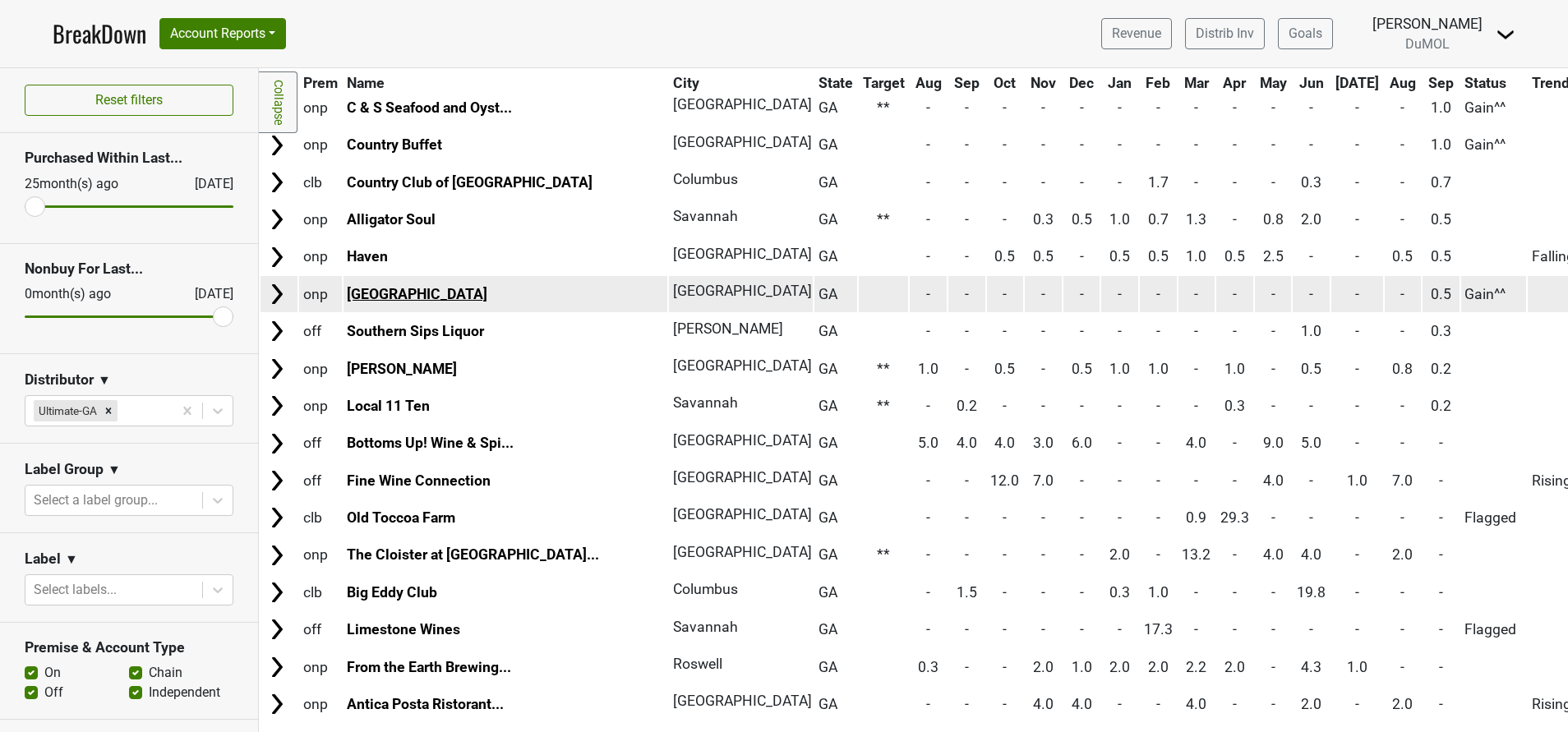
scroll to position [842, 0]
click at [382, 287] on link "[GEOGRAPHIC_DATA]" at bounding box center [417, 292] width 141 height 16
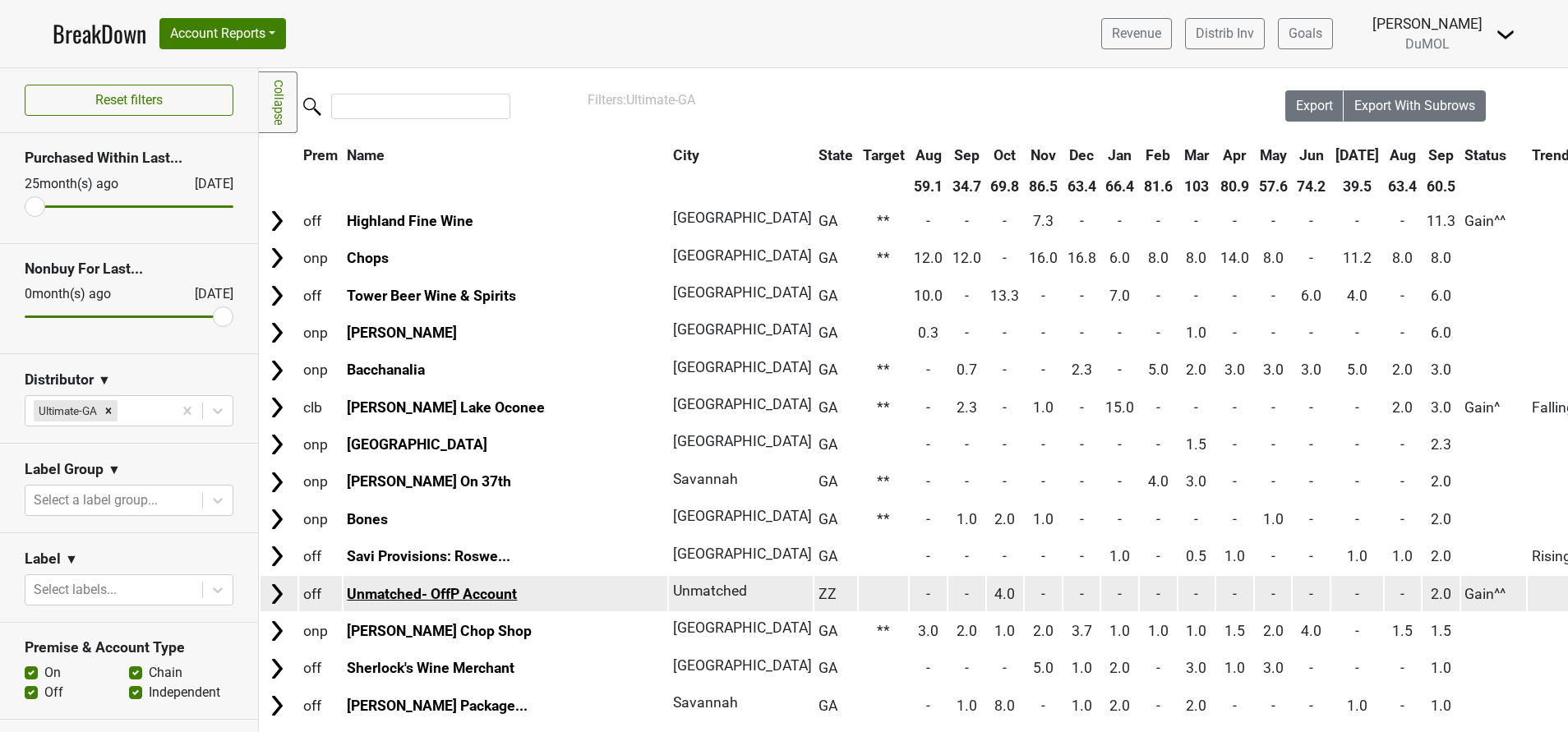
scroll to position [0, 0]
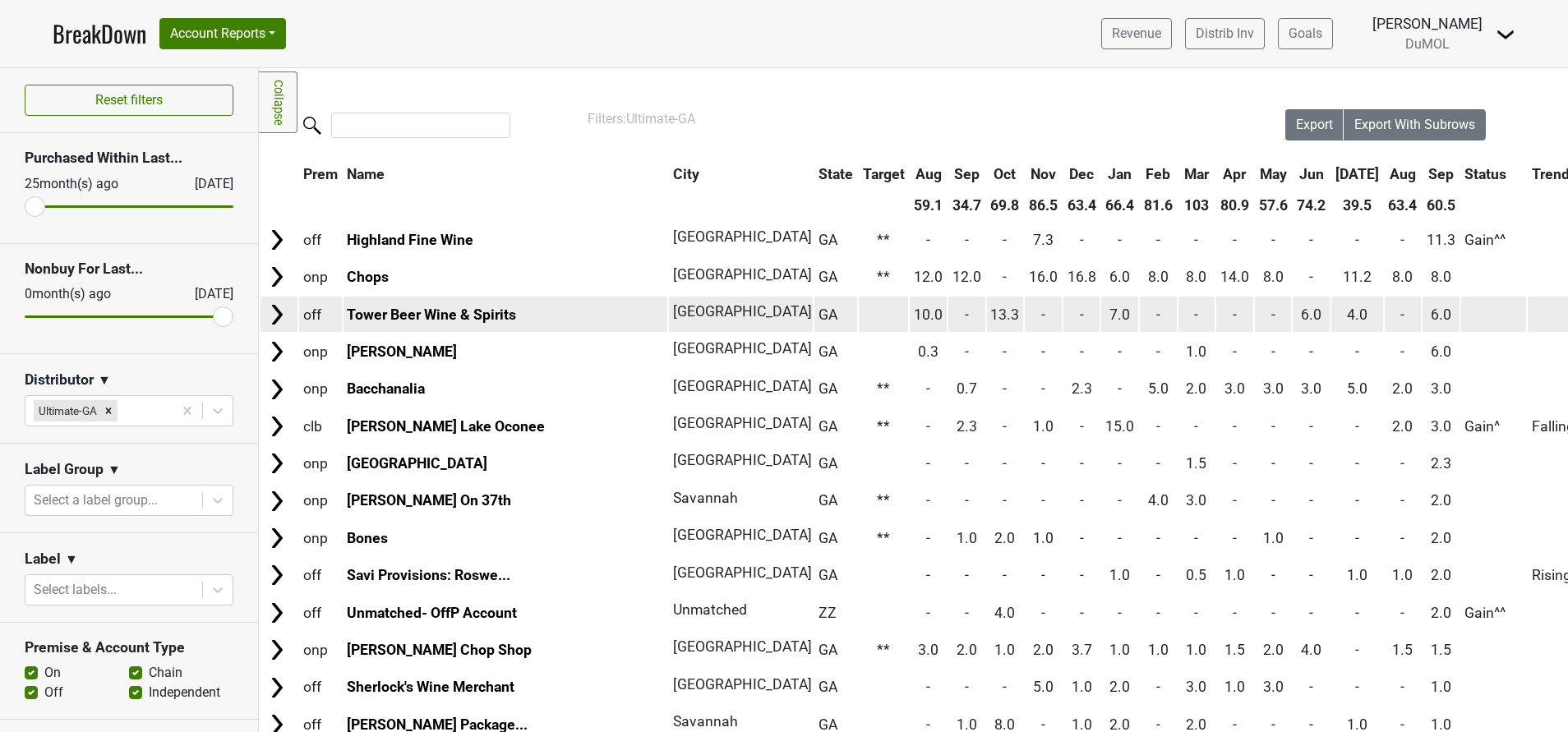
click at [281, 311] on img at bounding box center [276, 314] width 25 height 25
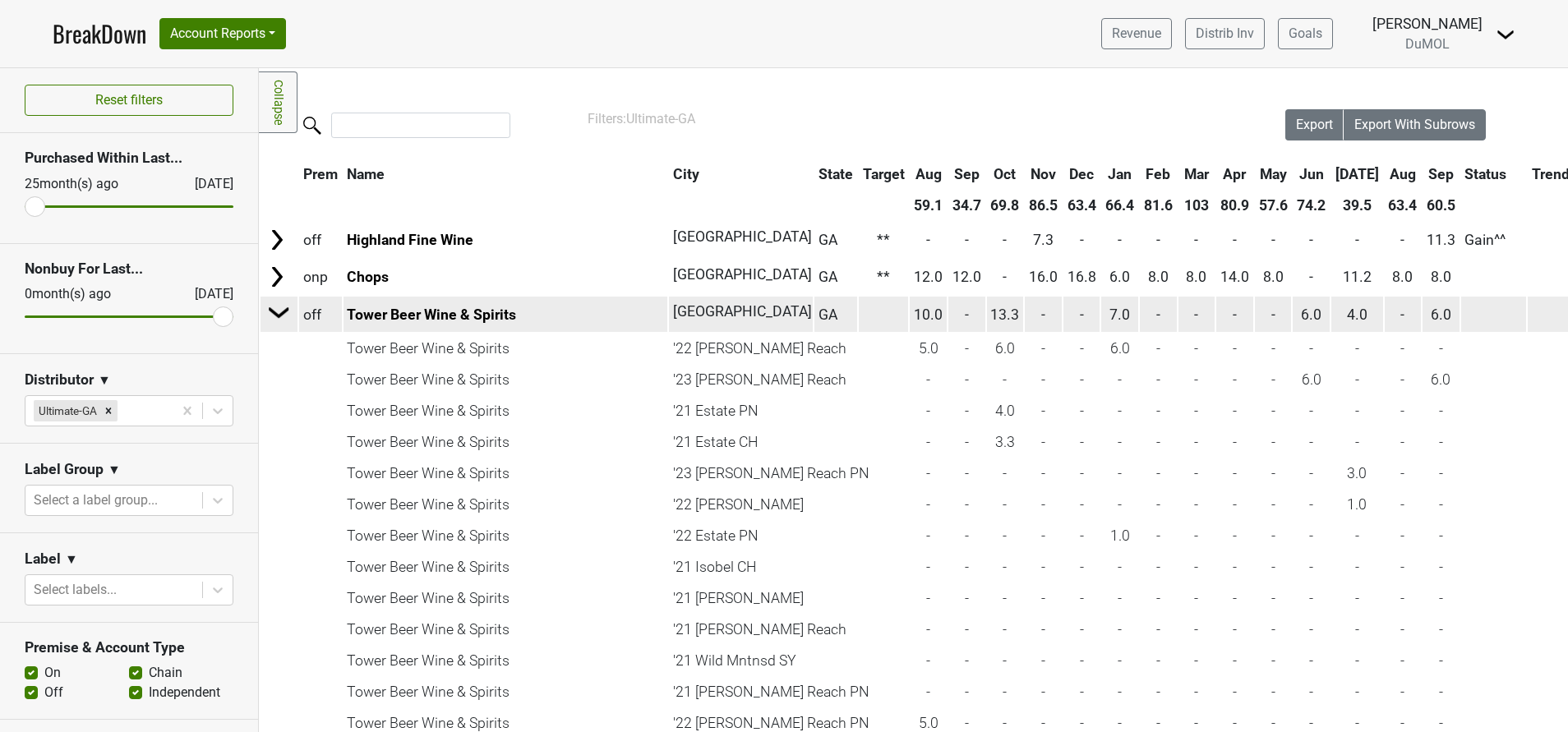
click at [281, 311] on img at bounding box center [279, 312] width 25 height 25
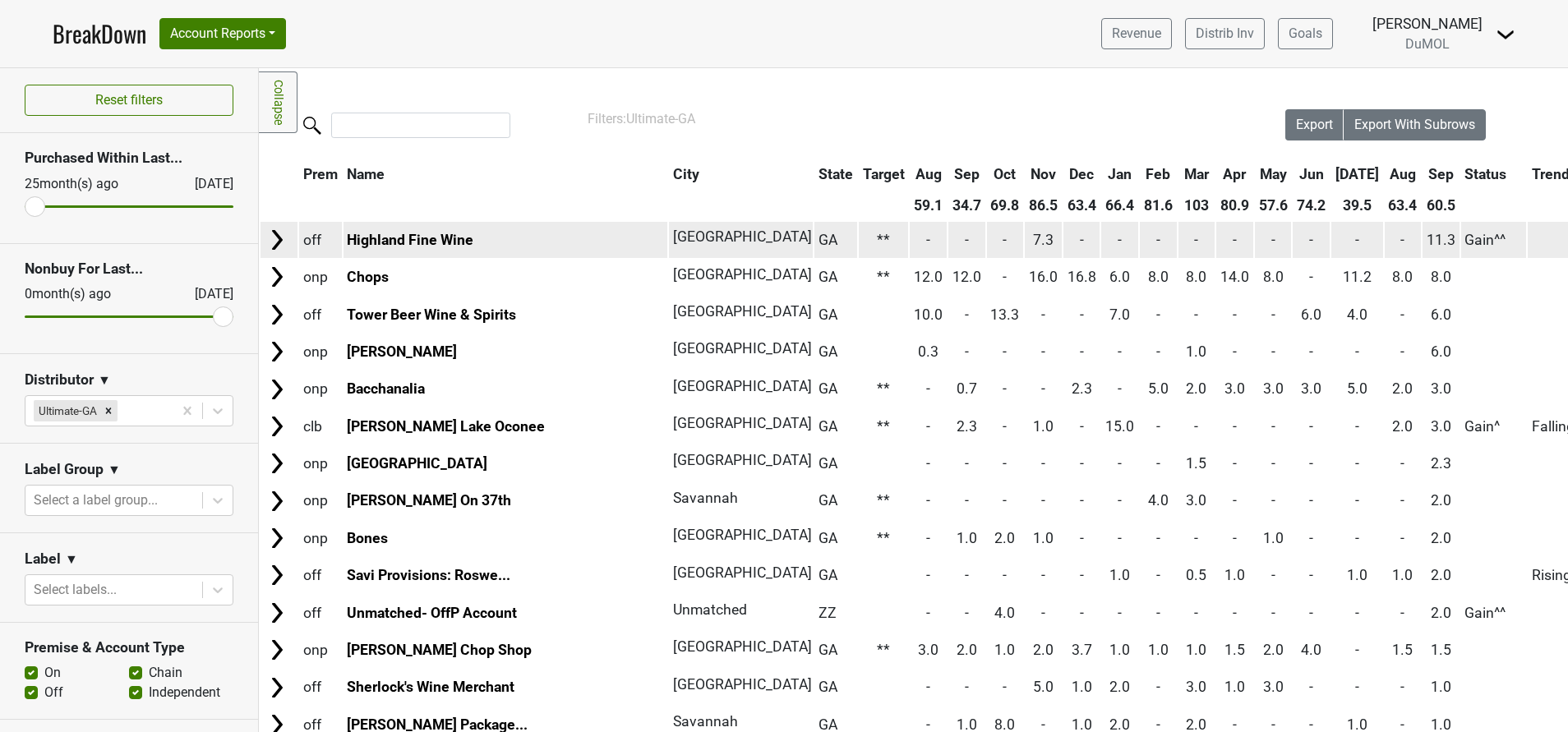
click at [272, 235] on img at bounding box center [276, 240] width 25 height 25
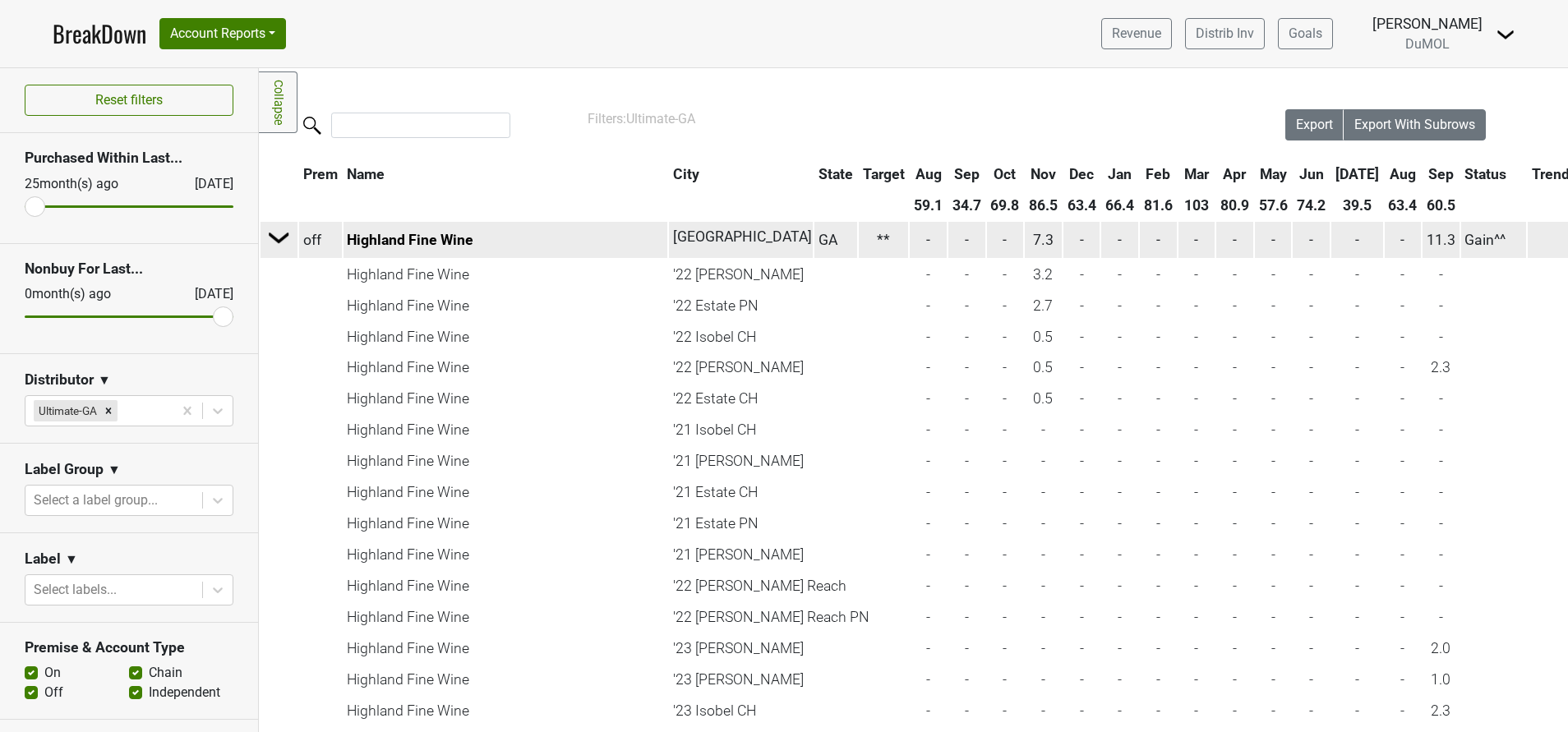
click at [275, 239] on img at bounding box center [279, 237] width 25 height 25
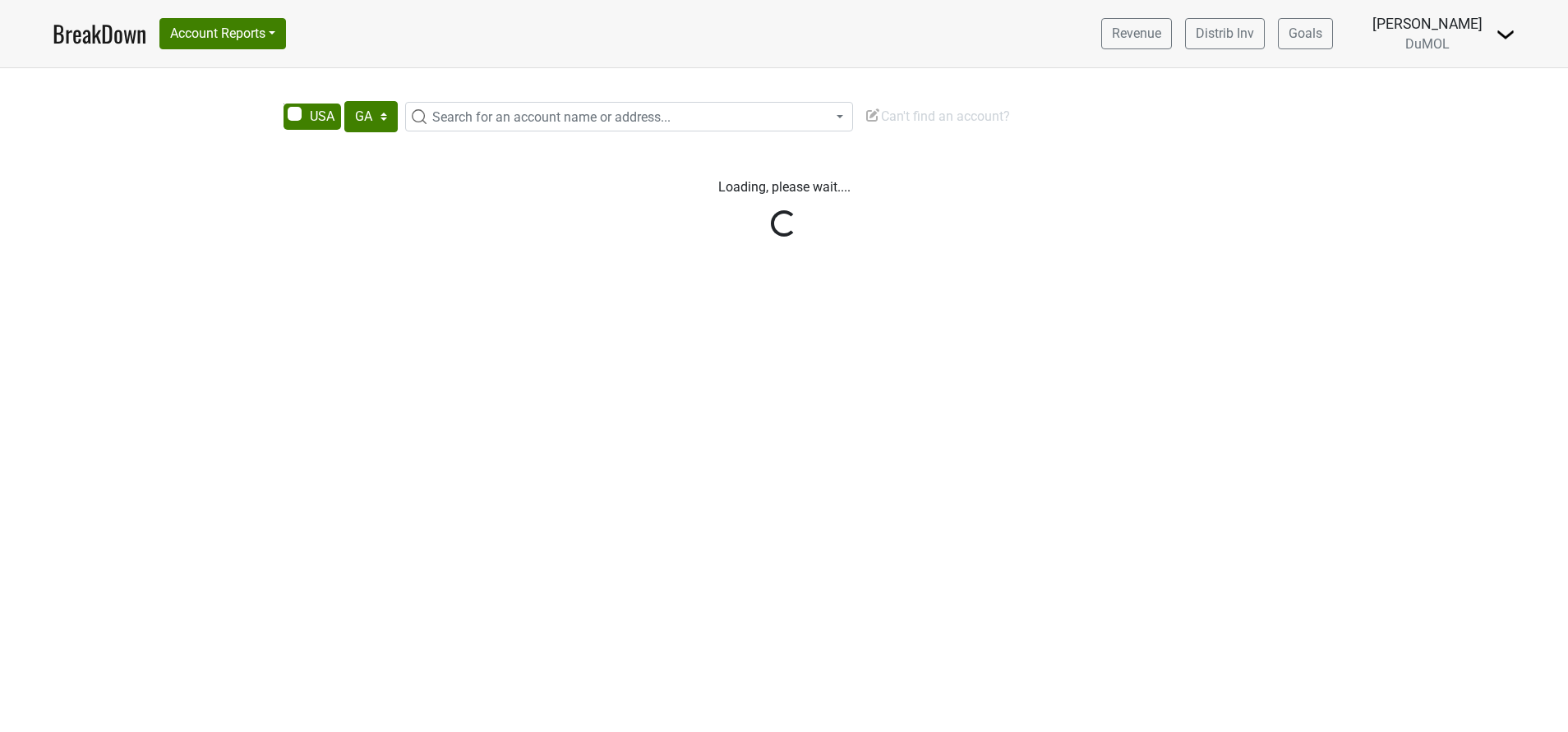
select select "GA"
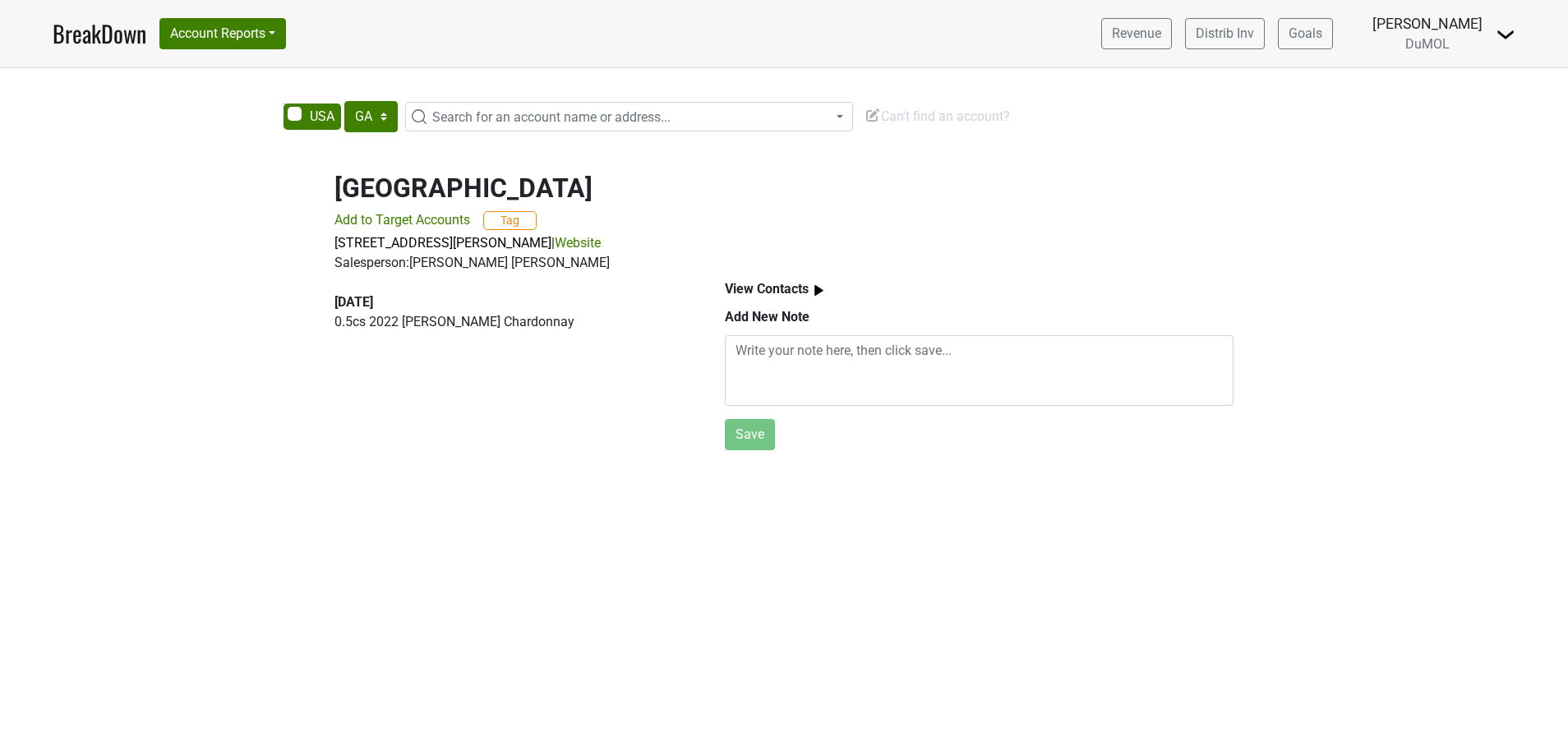
click at [431, 223] on span "Add to Target Accounts" at bounding box center [402, 219] width 135 height 15
click at [93, 35] on link "BreakDown" at bounding box center [99, 34] width 94 height 35
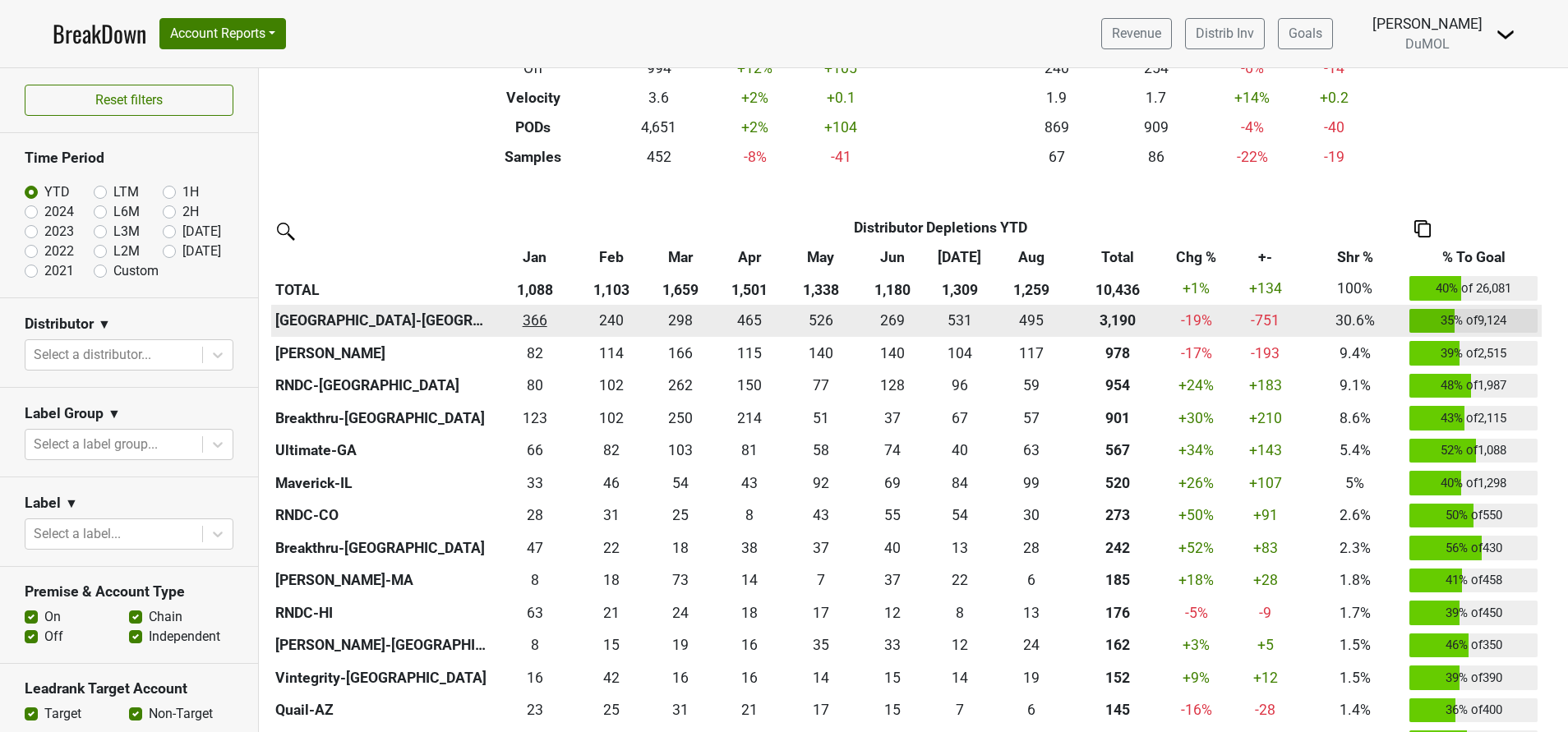
scroll to position [269, 0]
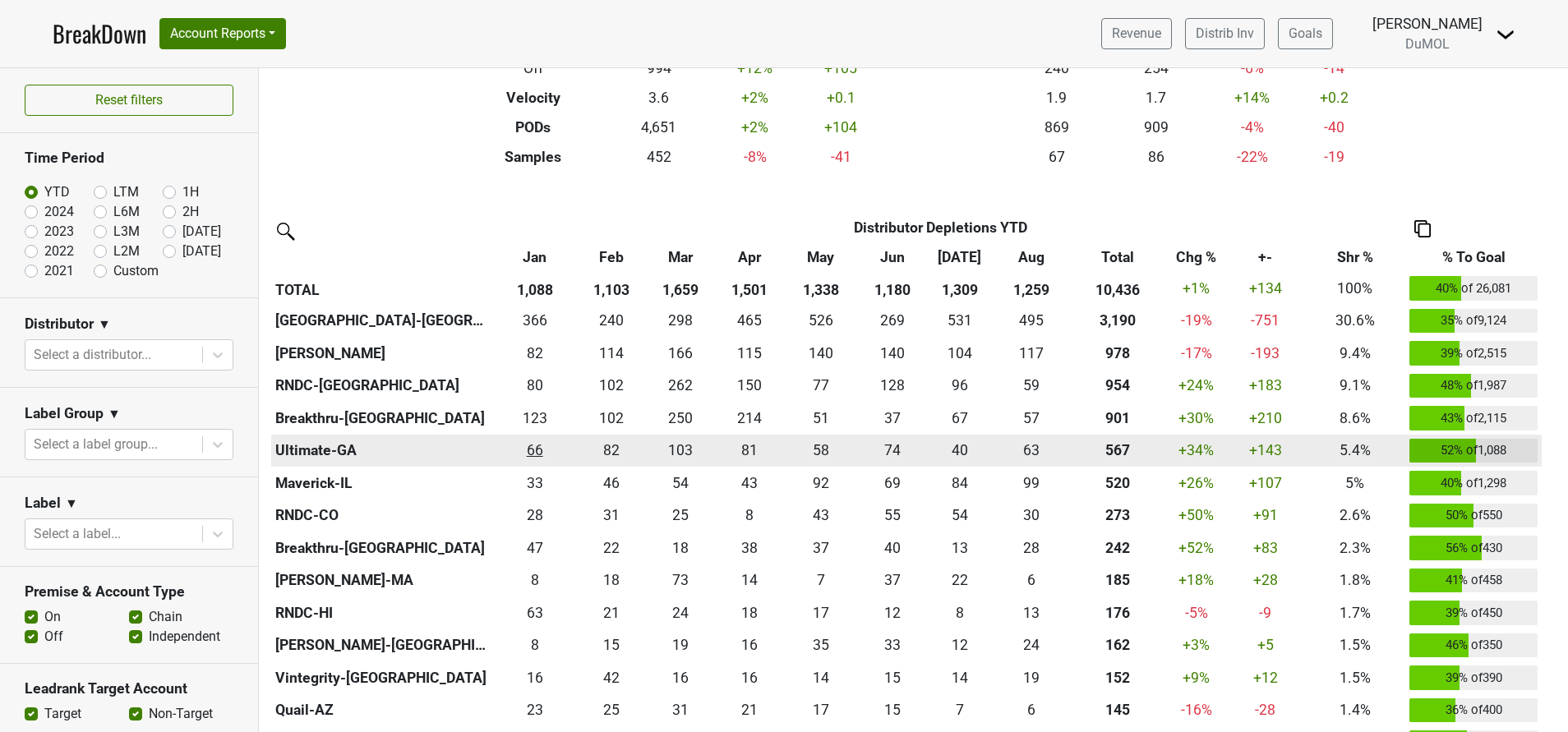
click at [522, 436] on td "66.34 66" at bounding box center [534, 450] width 86 height 33
